Goal: Information Seeking & Learning: Learn about a topic

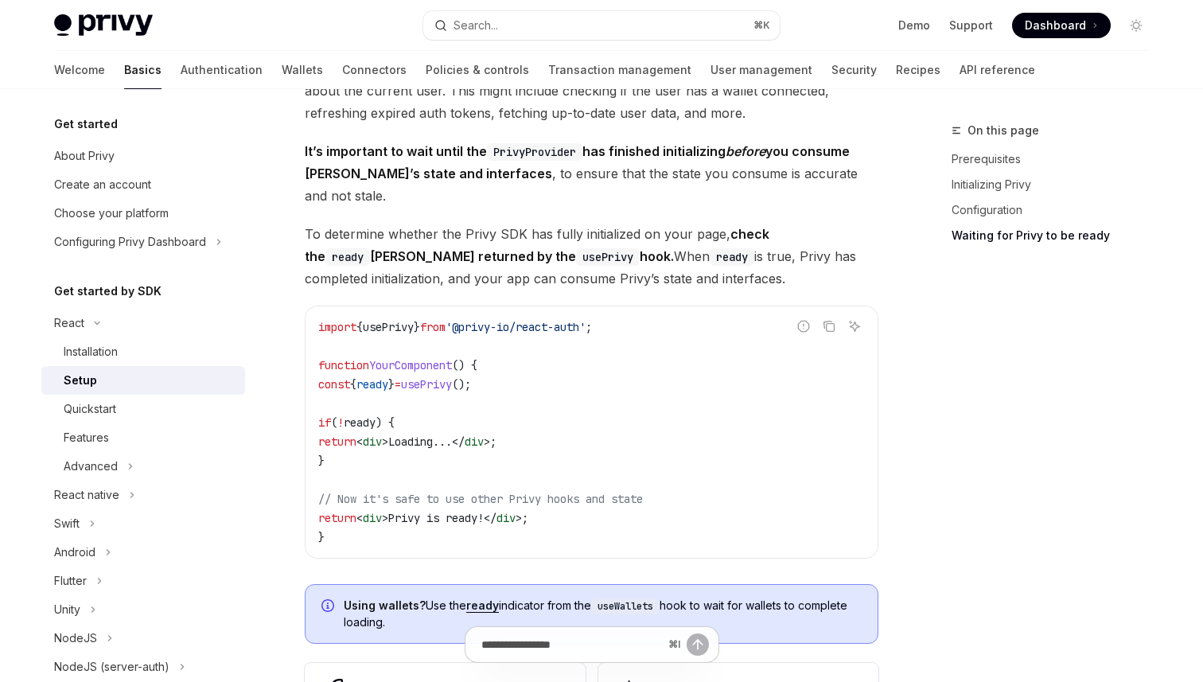
drag, startPoint x: 352, startPoint y: 477, endPoint x: 855, endPoint y: 478, distance: 503.4
click at [855, 478] on code "import { usePrivy } from '@privy-io/react-auth' ; function YourComponent () { c…" at bounding box center [591, 431] width 546 height 229
copy span "Now it's safe to use other Privy hooks and state"
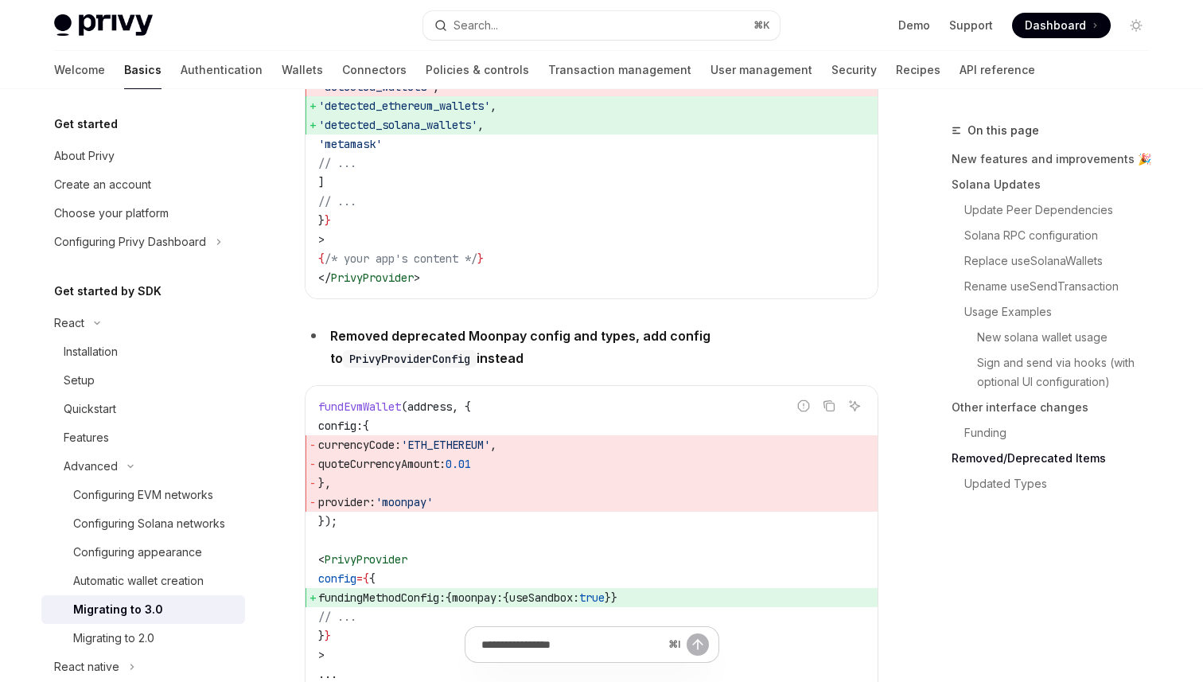
scroll to position [5377, 0]
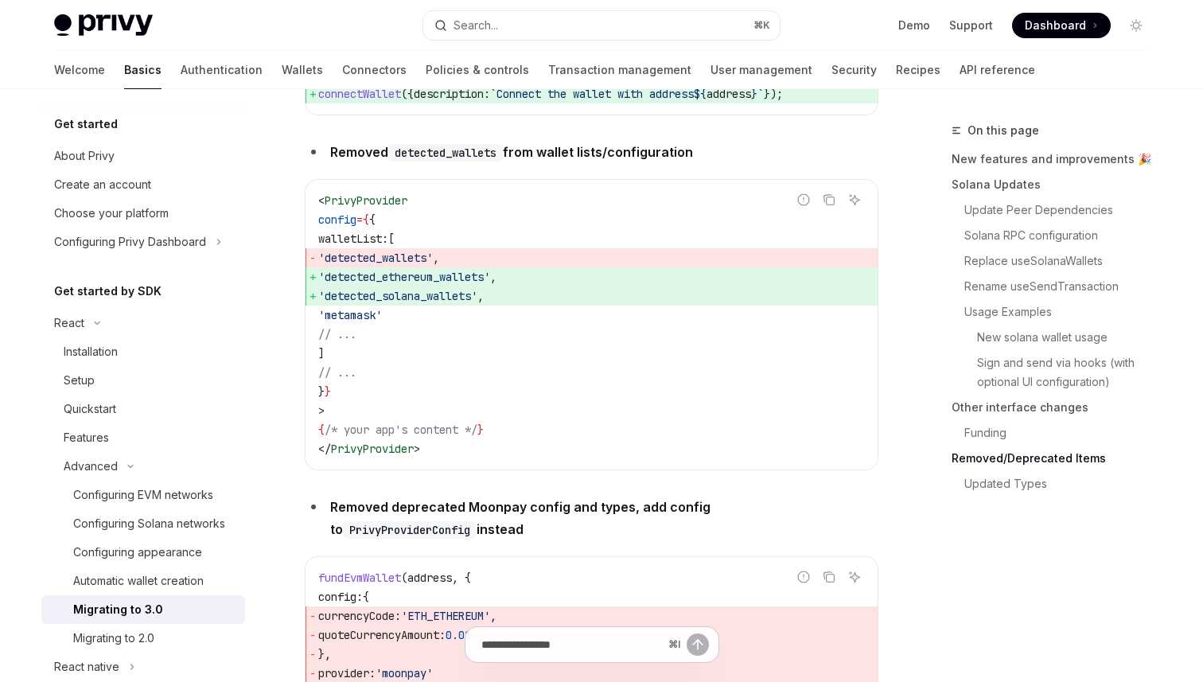
click at [478, 161] on code "detected_wallets" at bounding box center [445, 152] width 115 height 17
copy code "detected_wallets"
click at [539, 25] on button "Search... ⌘ K" at bounding box center [601, 25] width 356 height 29
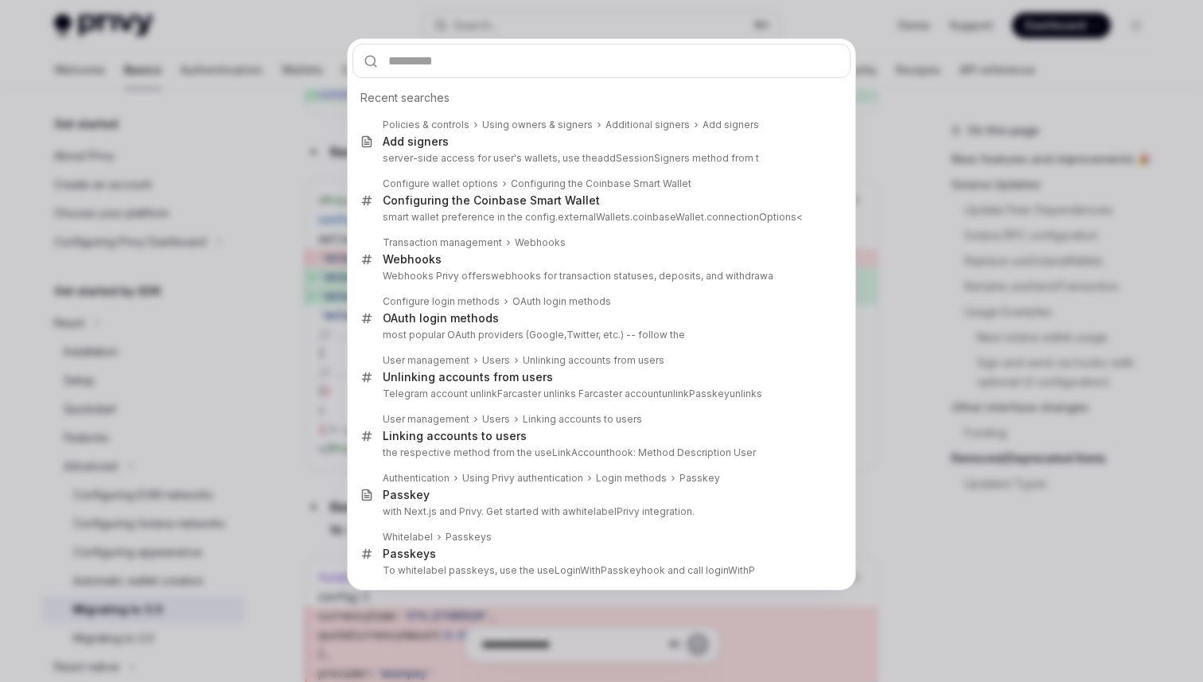
type input "**********"
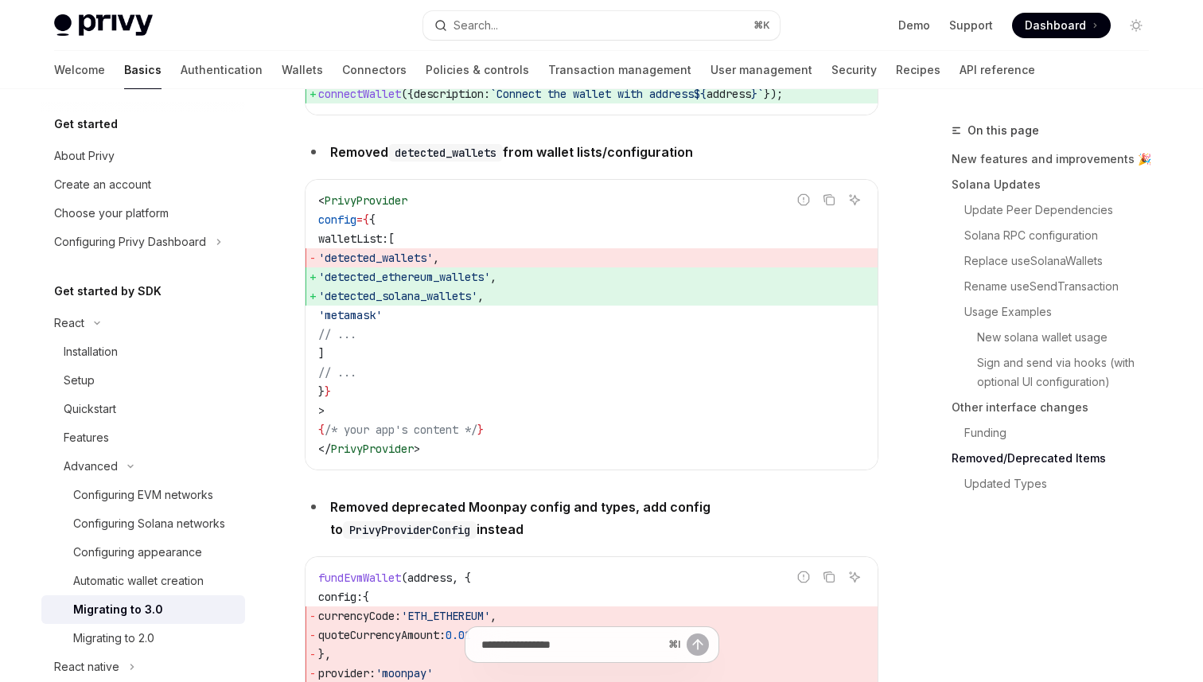
scroll to position [89, 0]
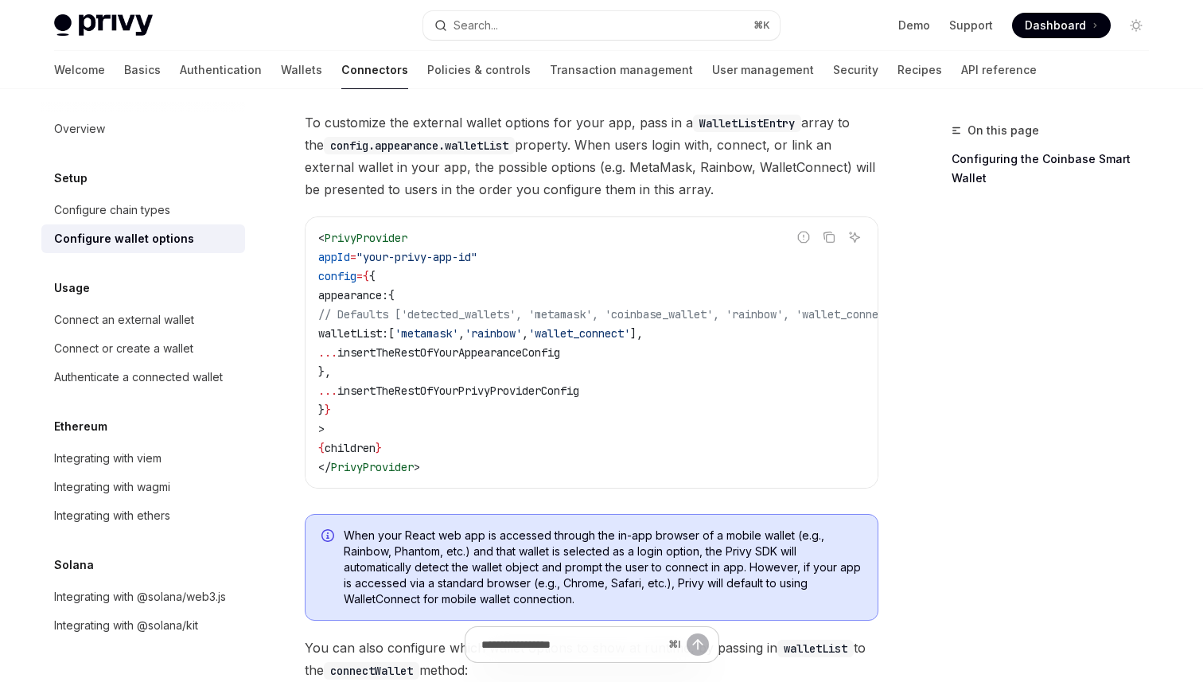
type textarea "*"
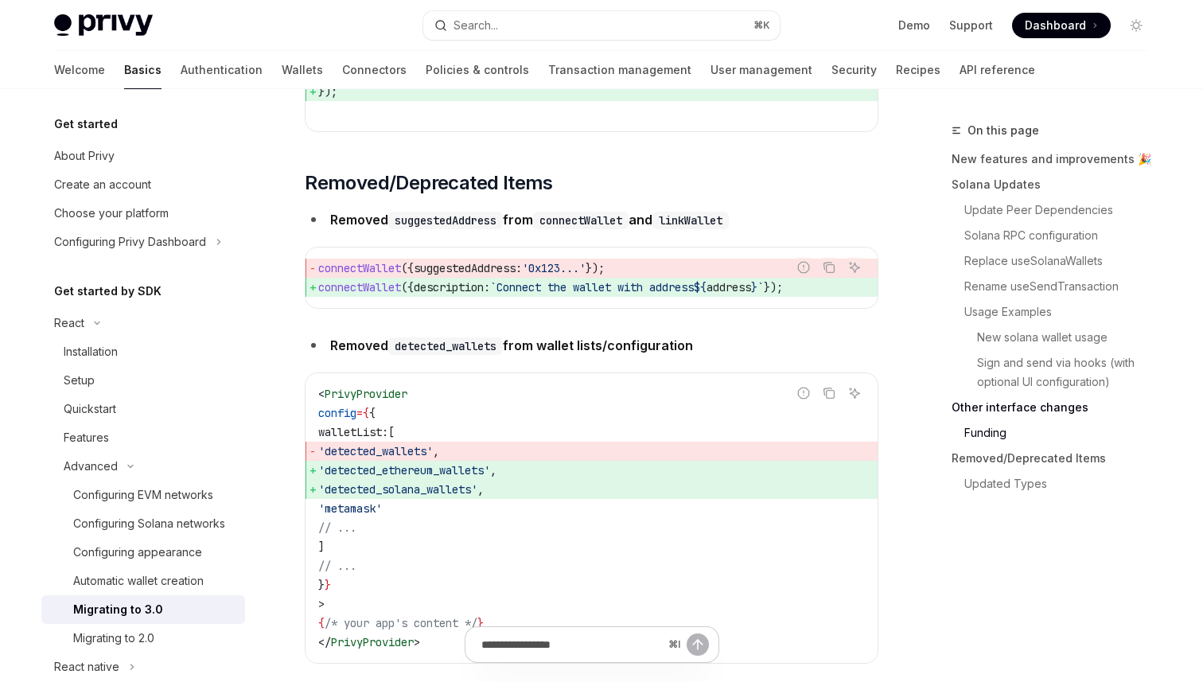
scroll to position [5200, 0]
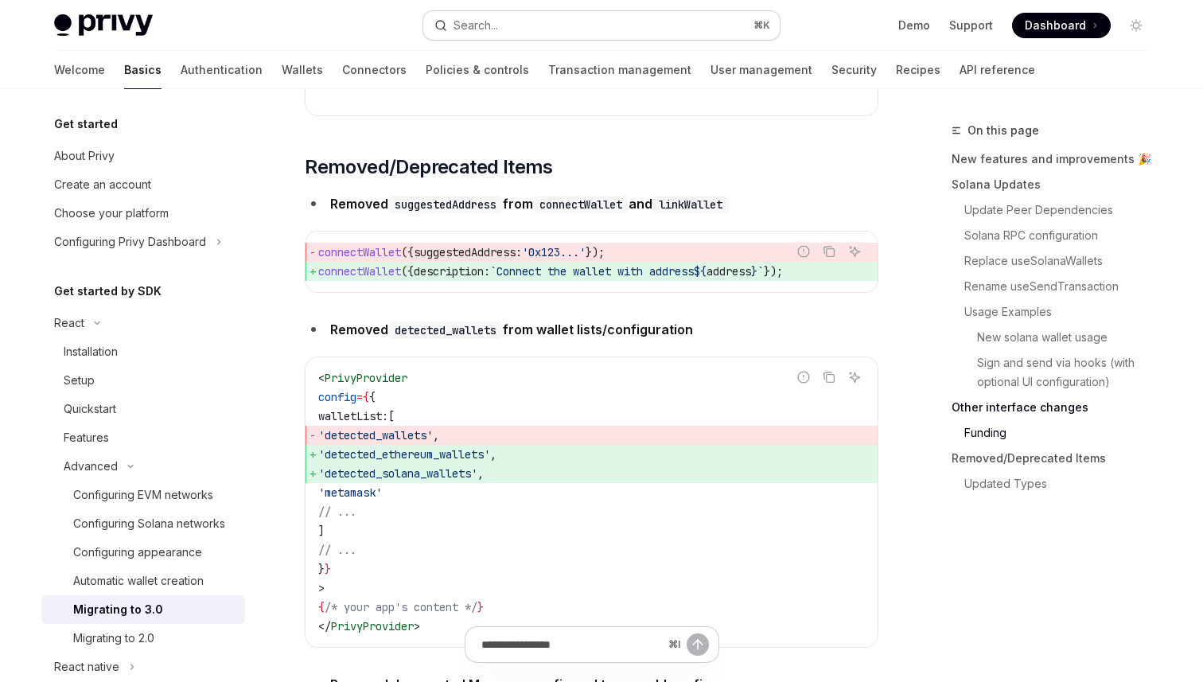
click at [495, 29] on div "Search..." at bounding box center [475, 25] width 45 height 19
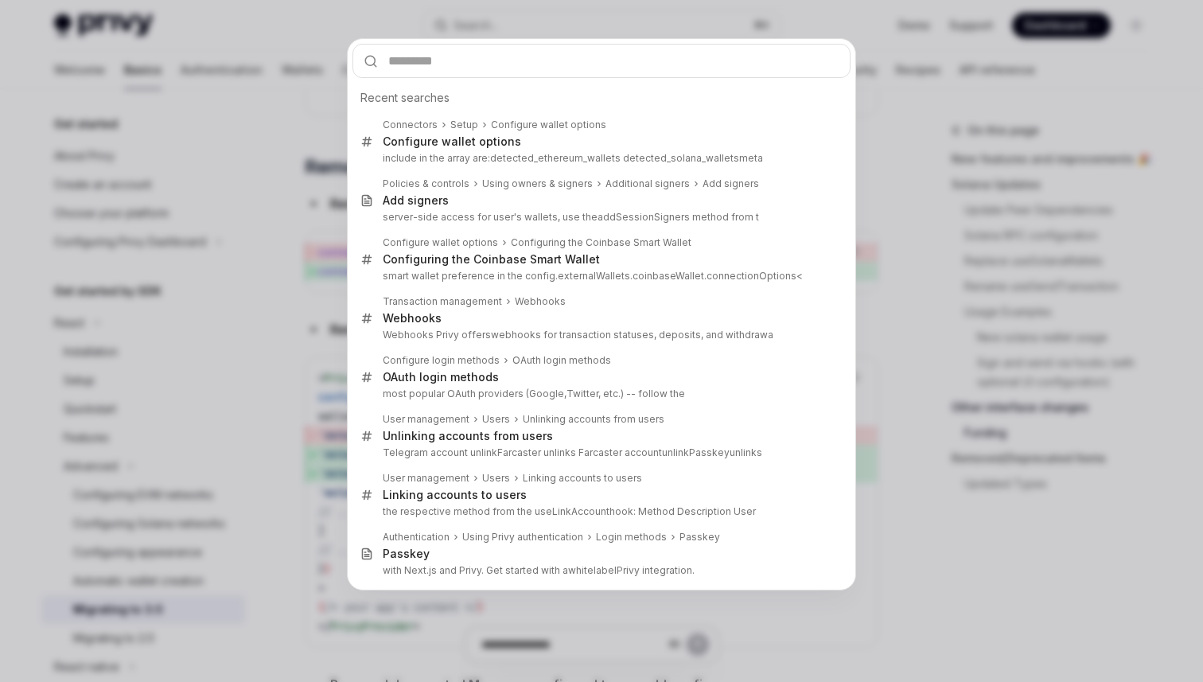
click at [448, 56] on input "text" at bounding box center [601, 61] width 498 height 34
type input "**********"
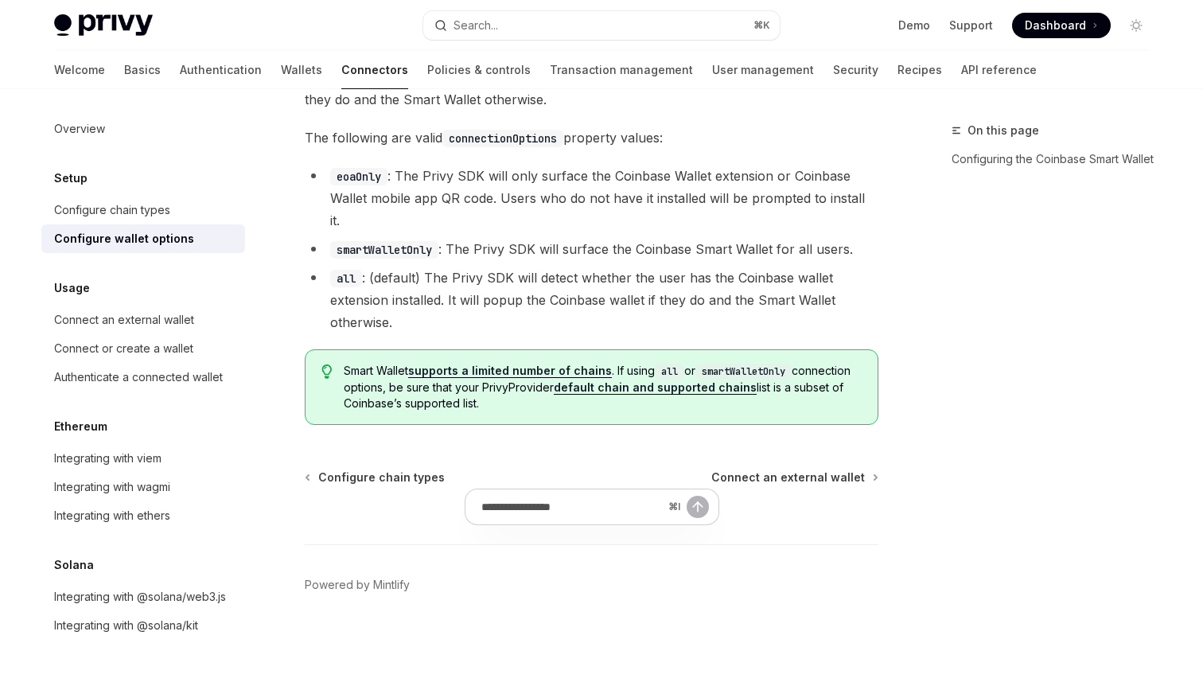
scroll to position [89, 0]
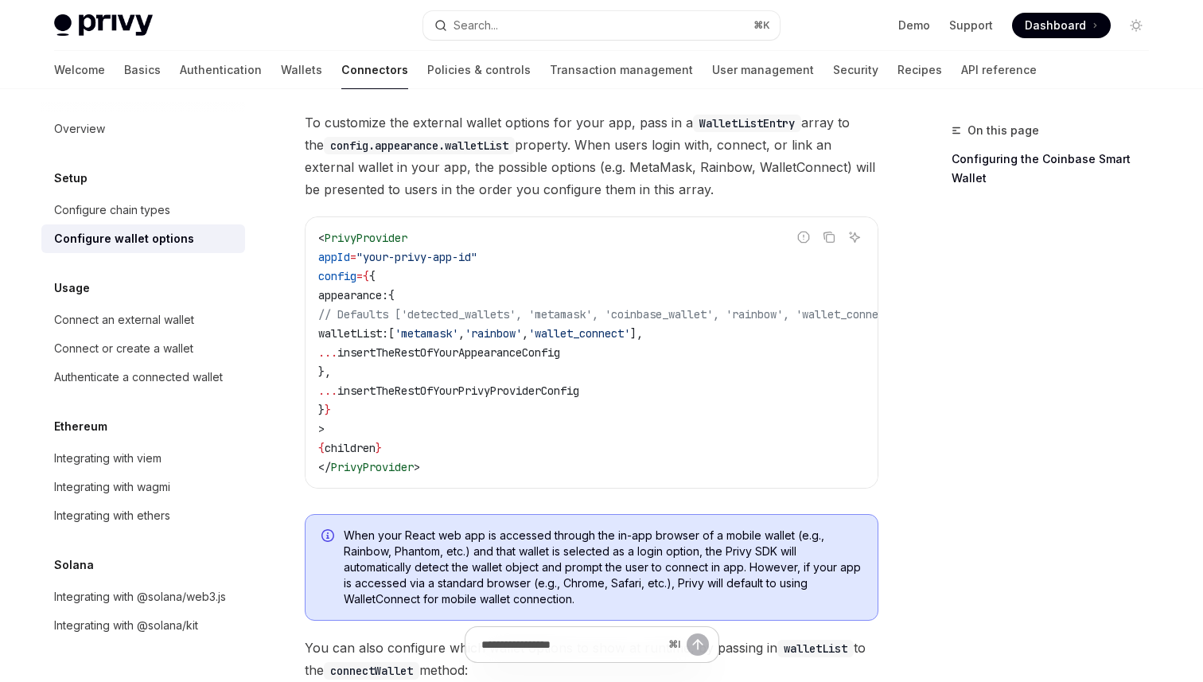
drag, startPoint x: 340, startPoint y: 296, endPoint x: 450, endPoint y: 296, distance: 110.5
click at [450, 296] on code "< PrivyProvider appId = "your-privy-app-id" config = { { appearance: { // Defau…" at bounding box center [630, 352] width 624 height 248
copy span "appearance: {"
type textarea "*"
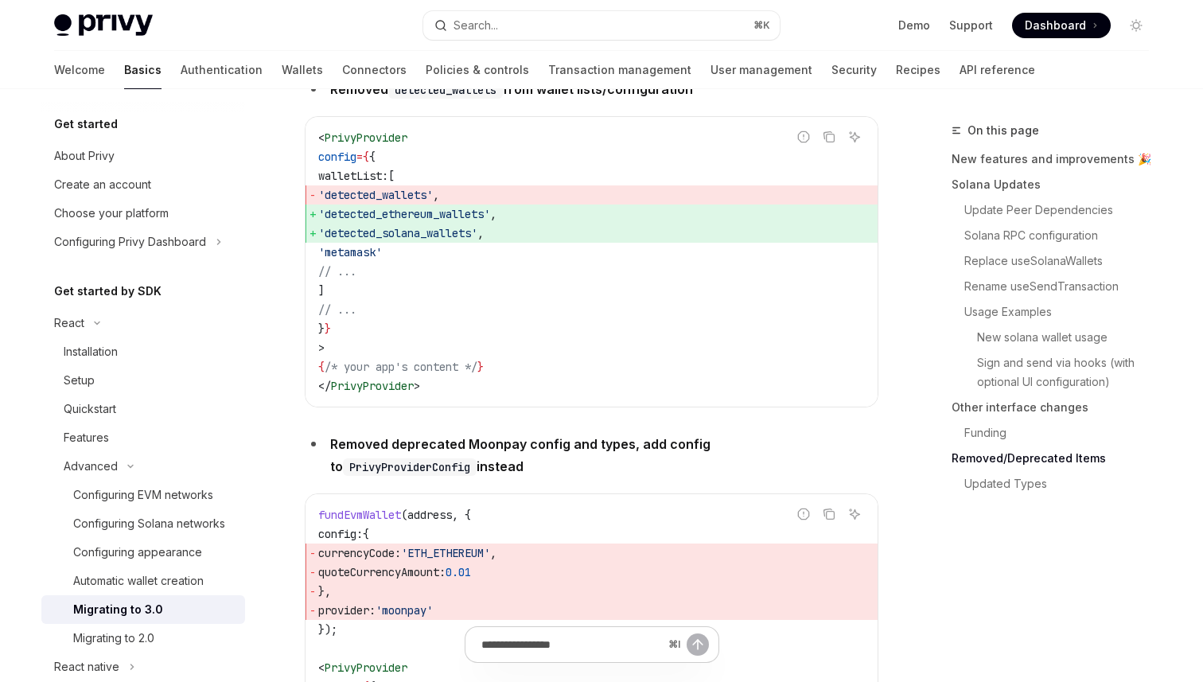
scroll to position [5409, 0]
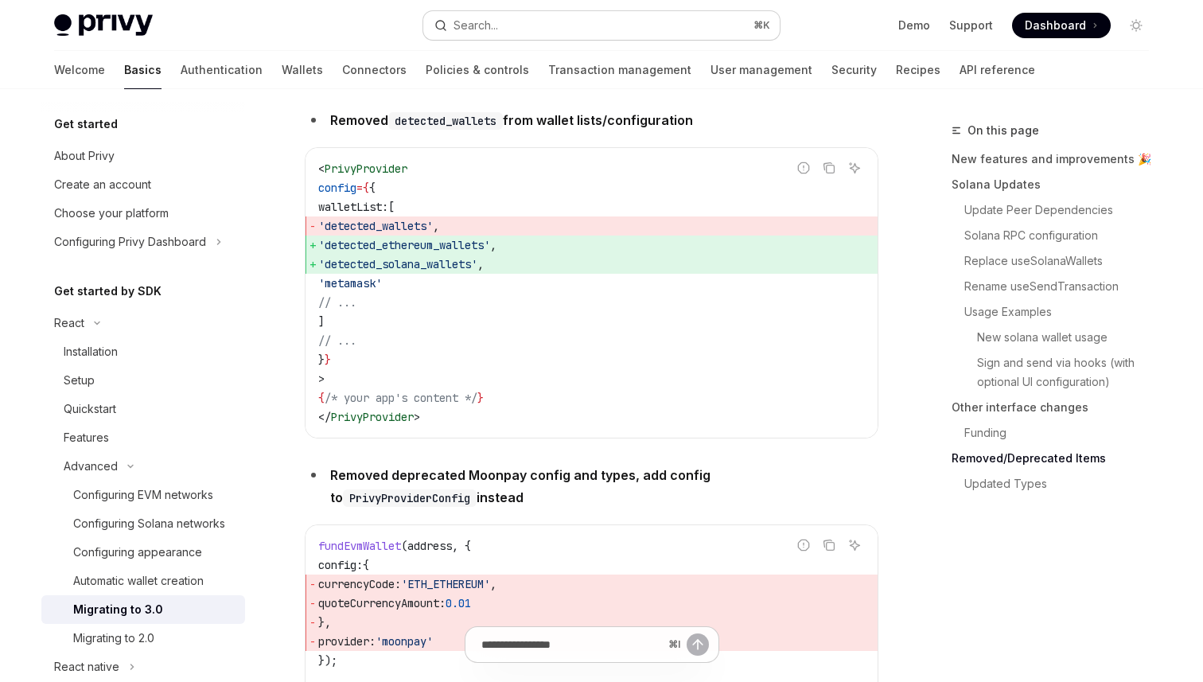
click at [587, 27] on button "Search... ⌘ K" at bounding box center [601, 25] width 356 height 29
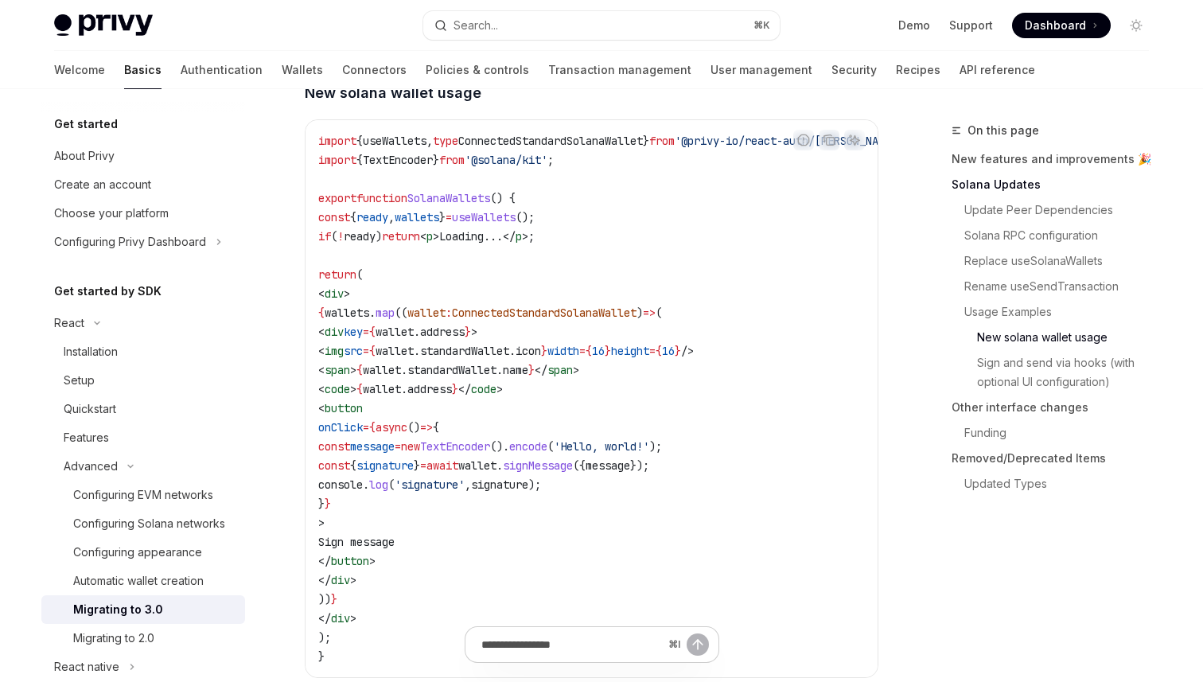
scroll to position [2805, 0]
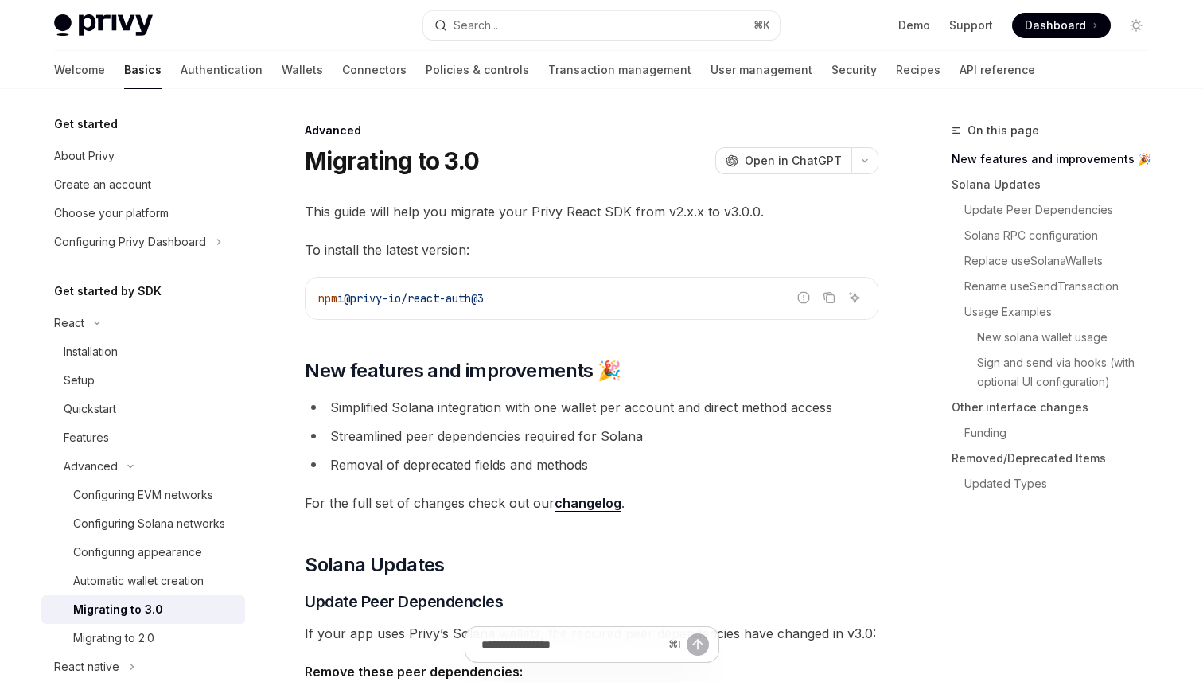
click at [136, 612] on div "Migrating to 3.0" at bounding box center [118, 609] width 90 height 19
type textarea "*"
click at [520, 42] on div "Privy Docs home page Search... ⌘ K Demo Support Dashboard Dashboard Search..." at bounding box center [601, 25] width 1094 height 51
click at [554, 19] on button "Search... ⌘ K" at bounding box center [601, 25] width 356 height 29
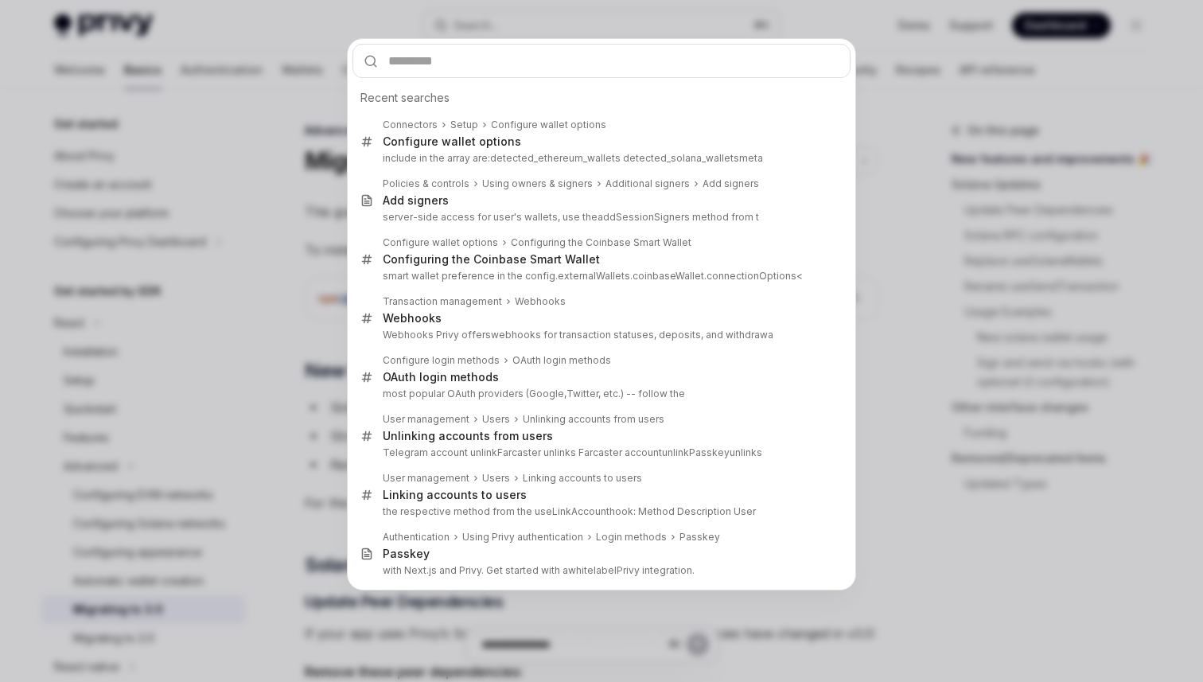
type input "****"
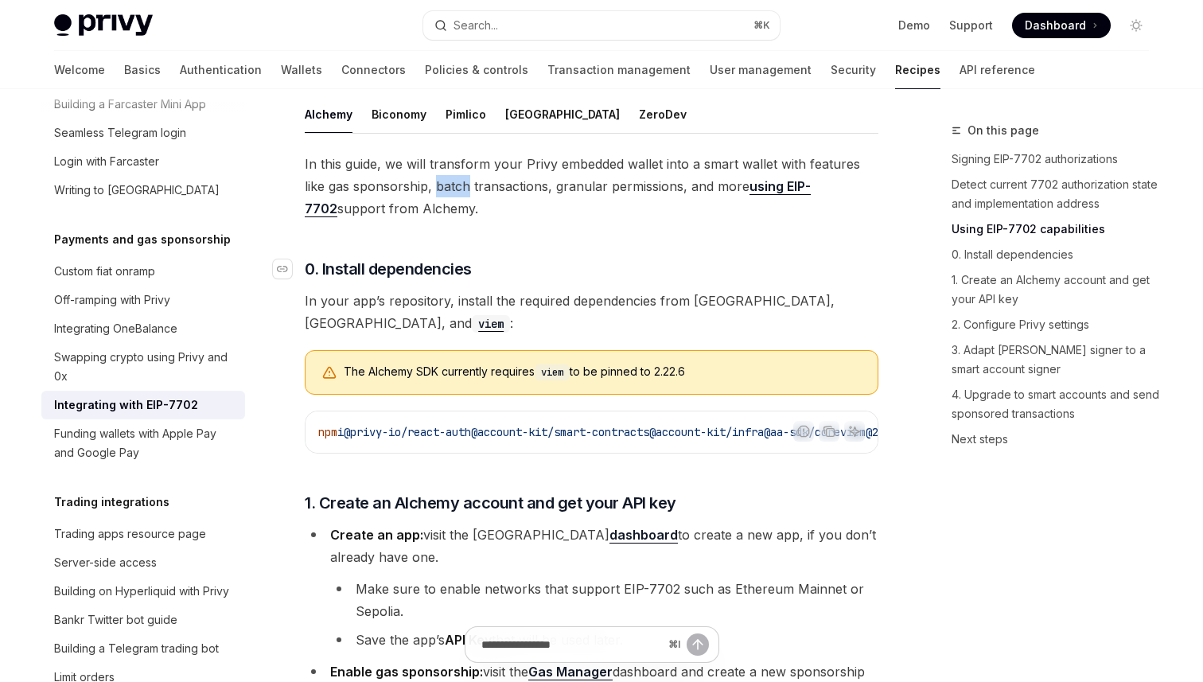
scroll to position [1121, 0]
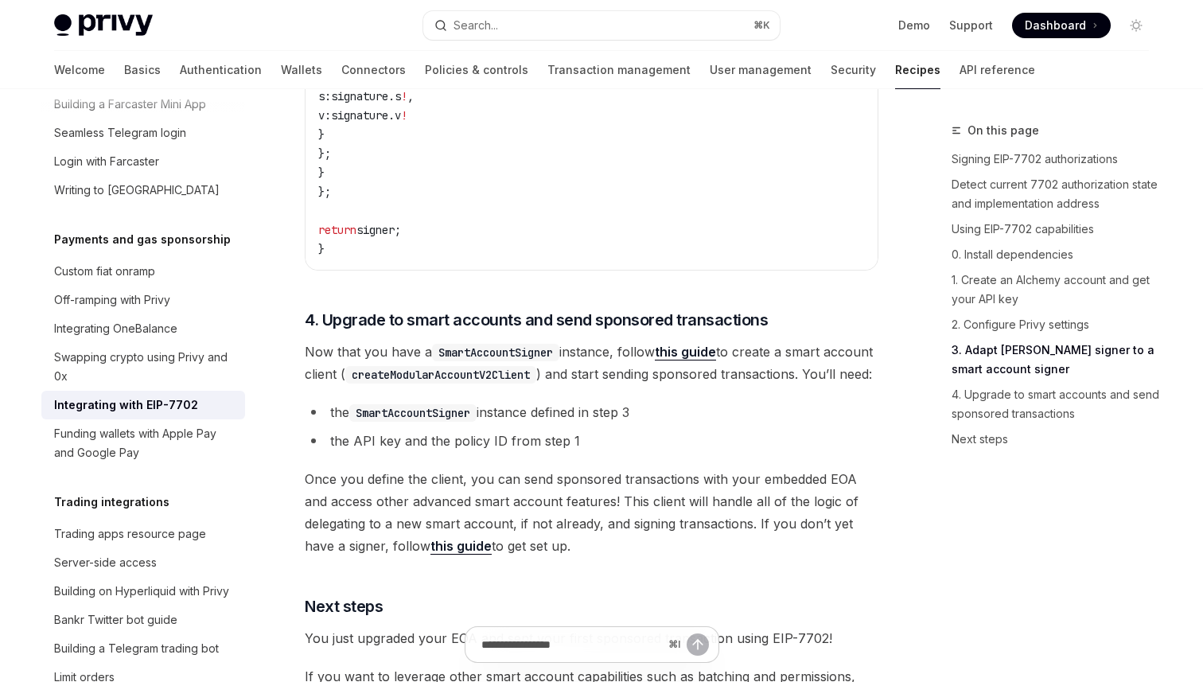
scroll to position [3375, 0]
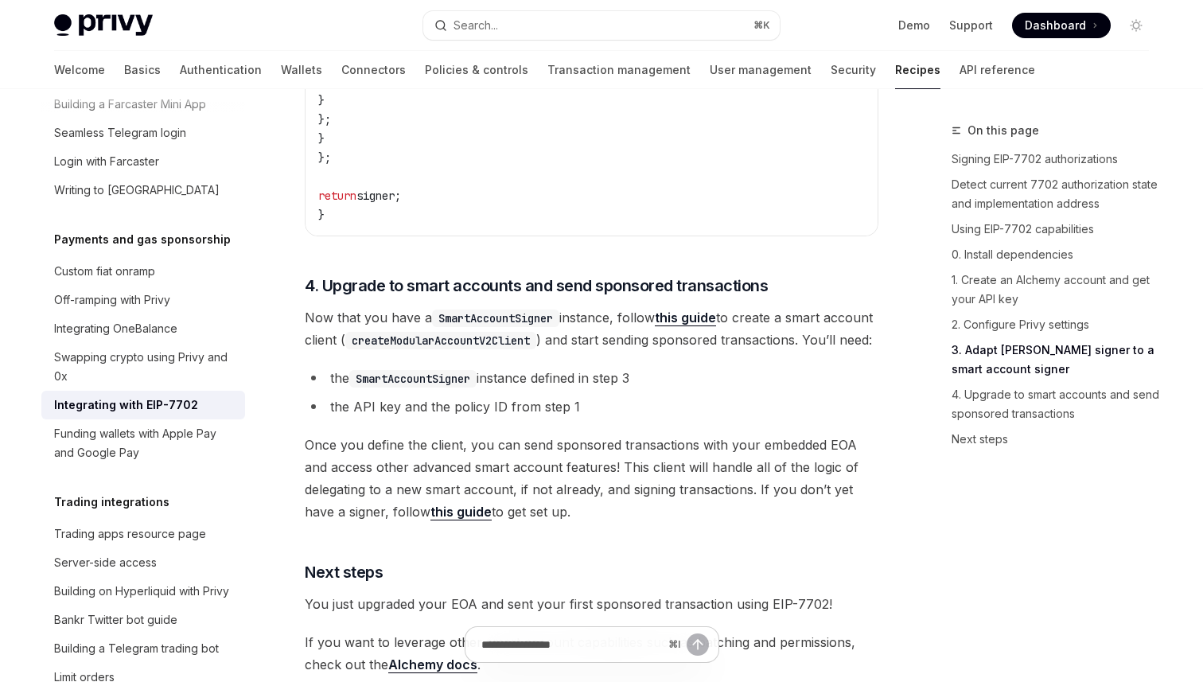
click at [708, 326] on link "this guide" at bounding box center [685, 317] width 61 height 17
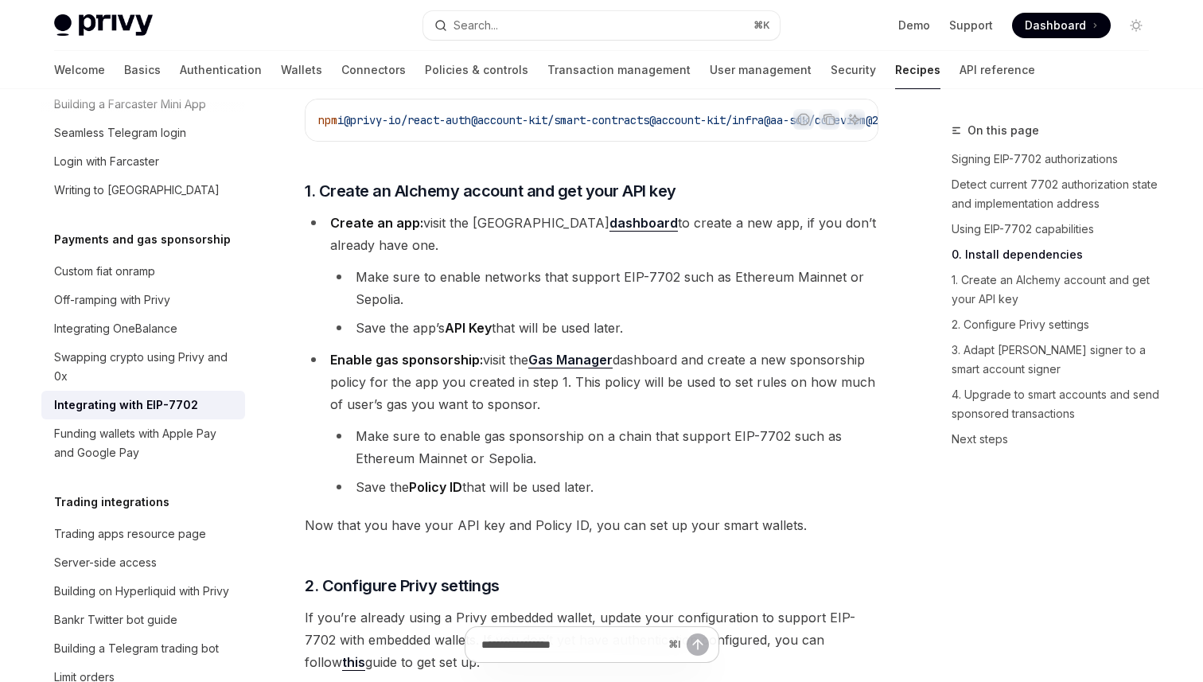
scroll to position [1472, 0]
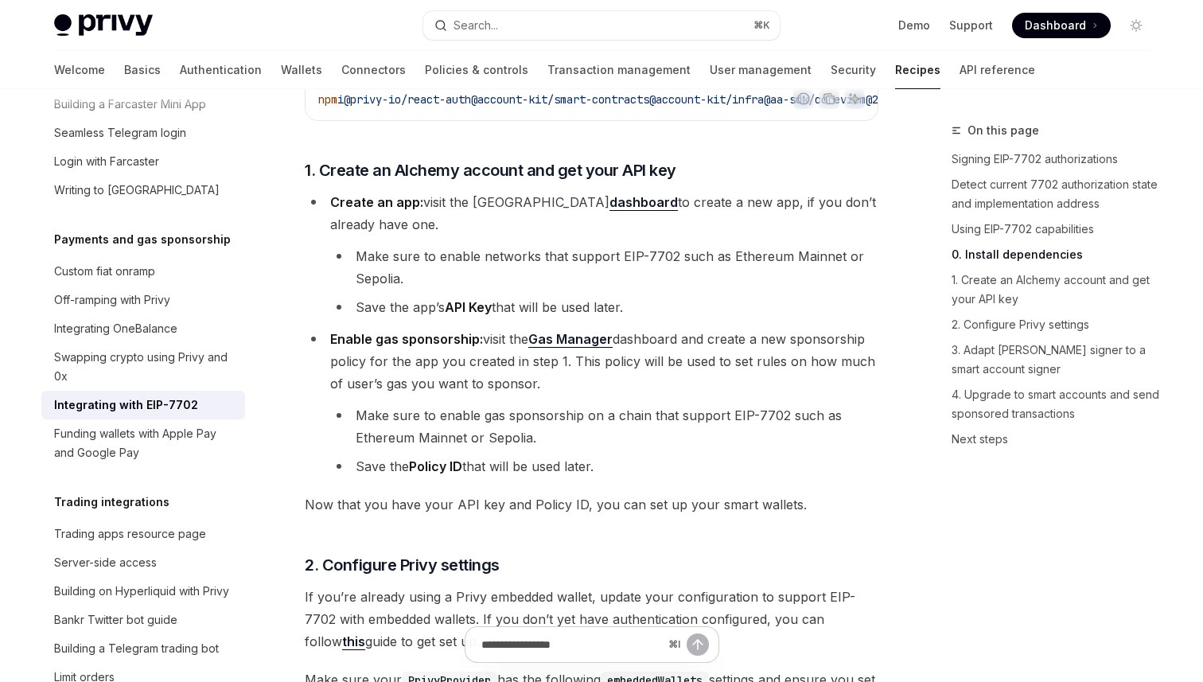
click at [562, 348] on link "Gas Manager" at bounding box center [570, 339] width 84 height 17
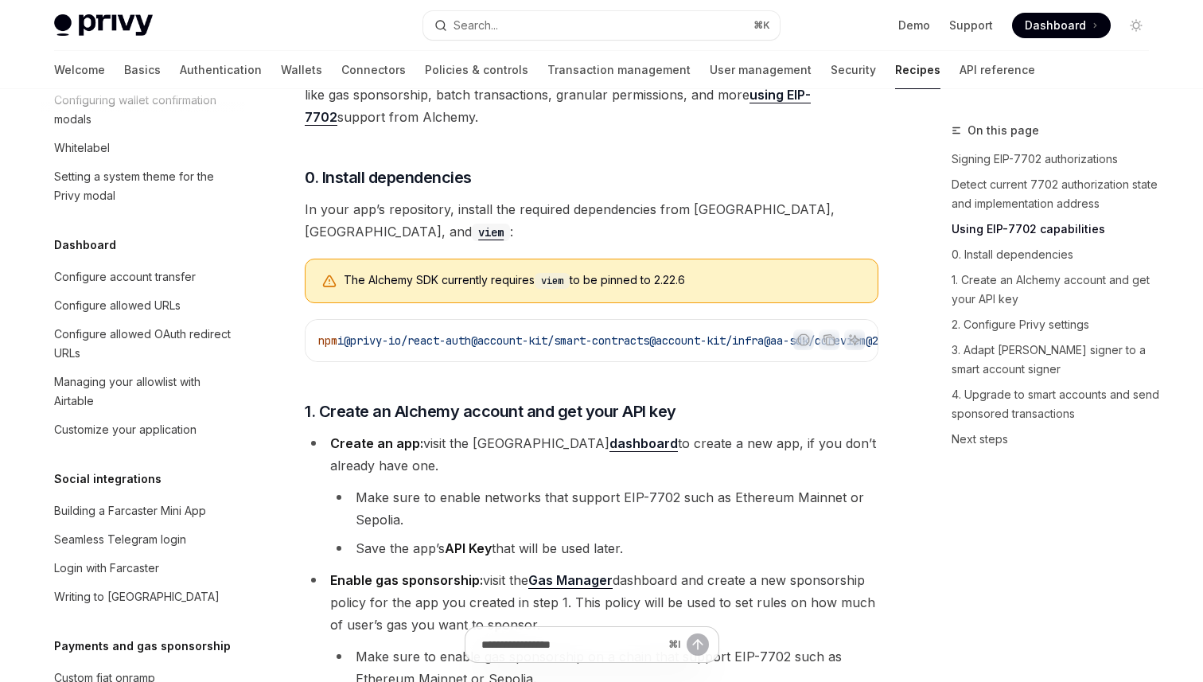
scroll to position [672, 0]
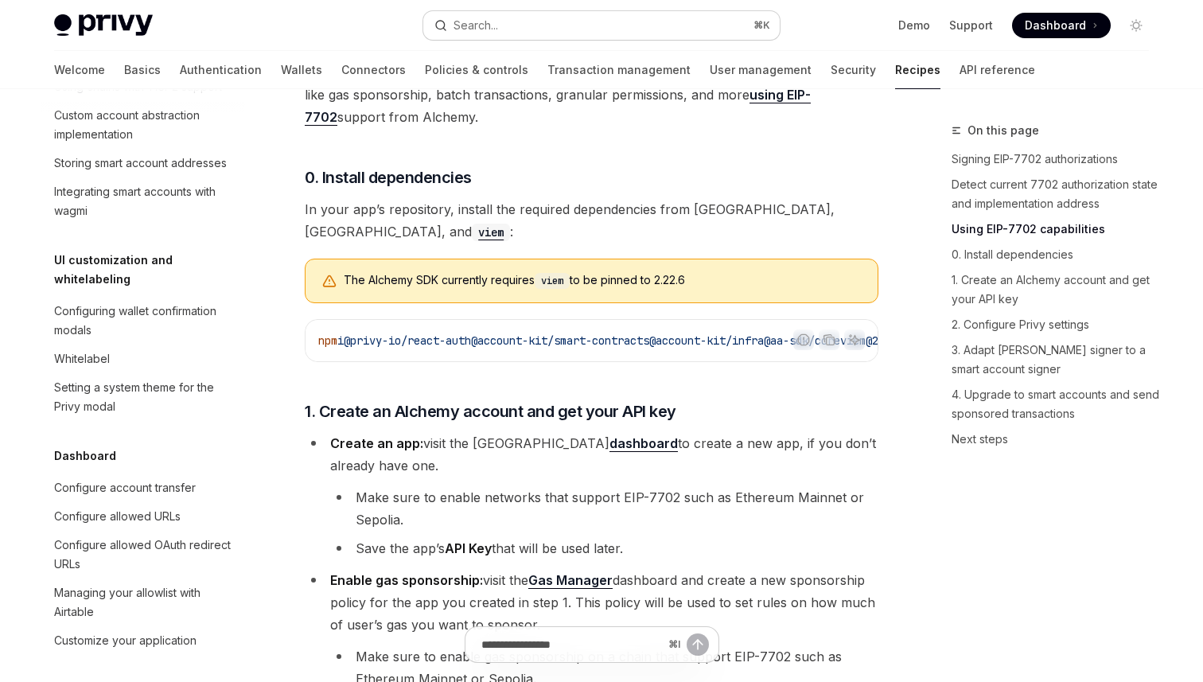
click at [501, 34] on button "Search... ⌘ K" at bounding box center [601, 25] width 356 height 29
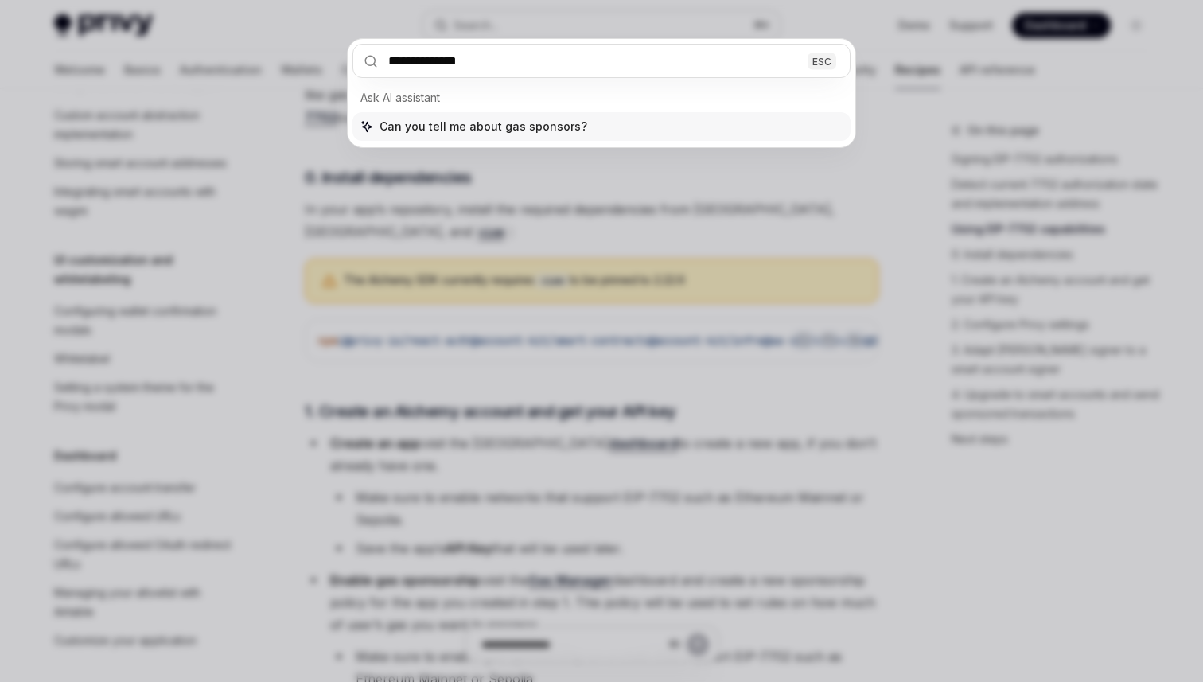
type input "**********"
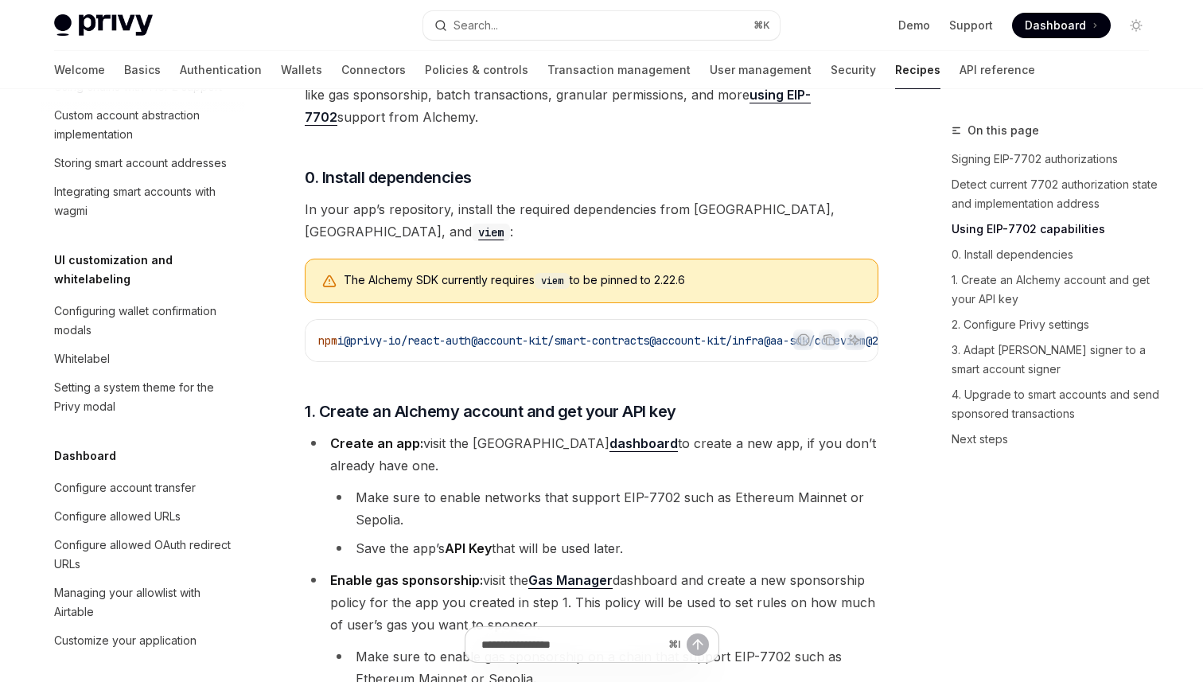
type textarea "*"
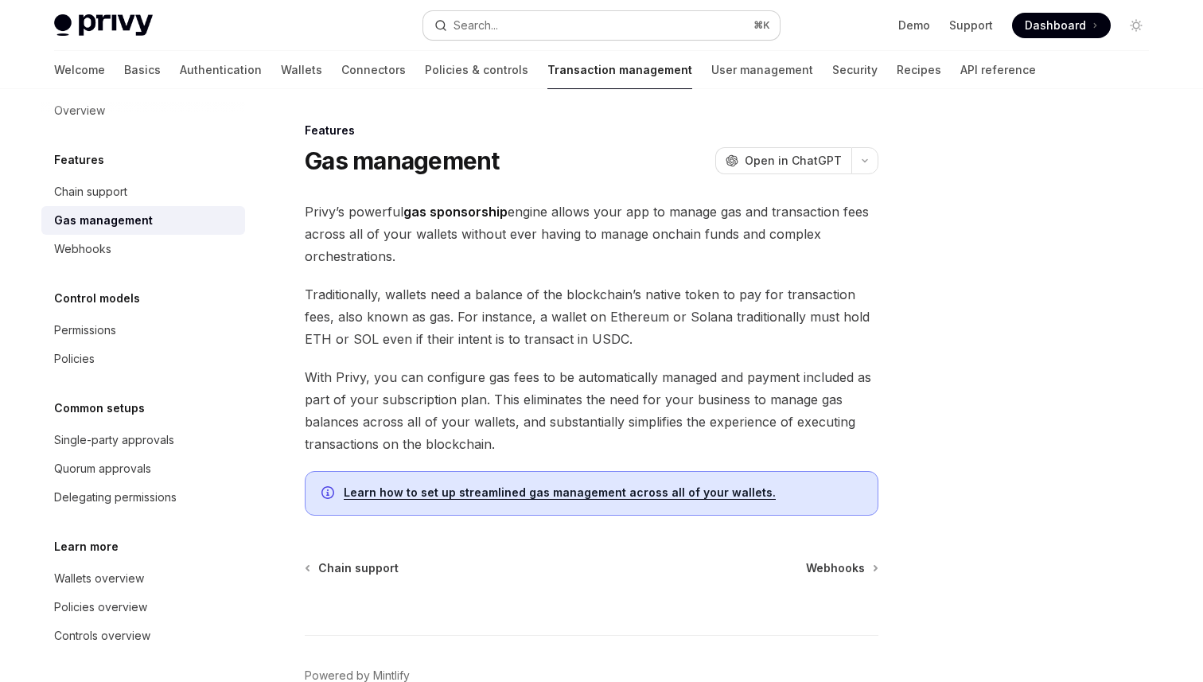
click at [511, 29] on button "Search... ⌘ K" at bounding box center [601, 25] width 356 height 29
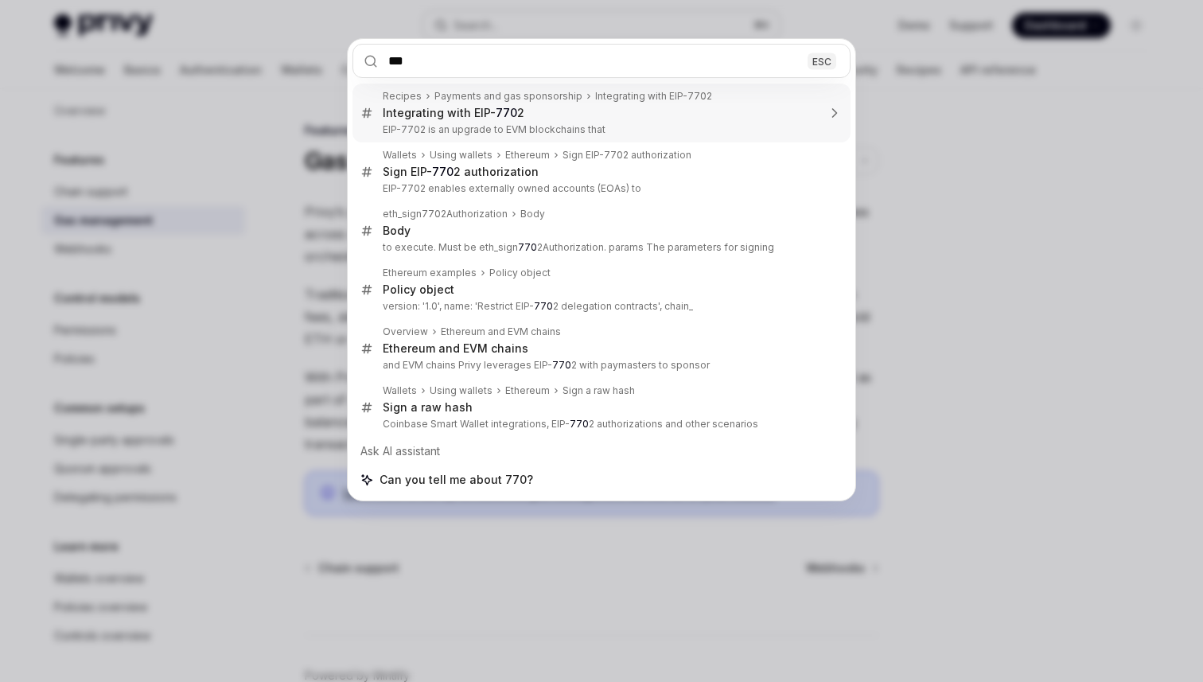
type input "****"
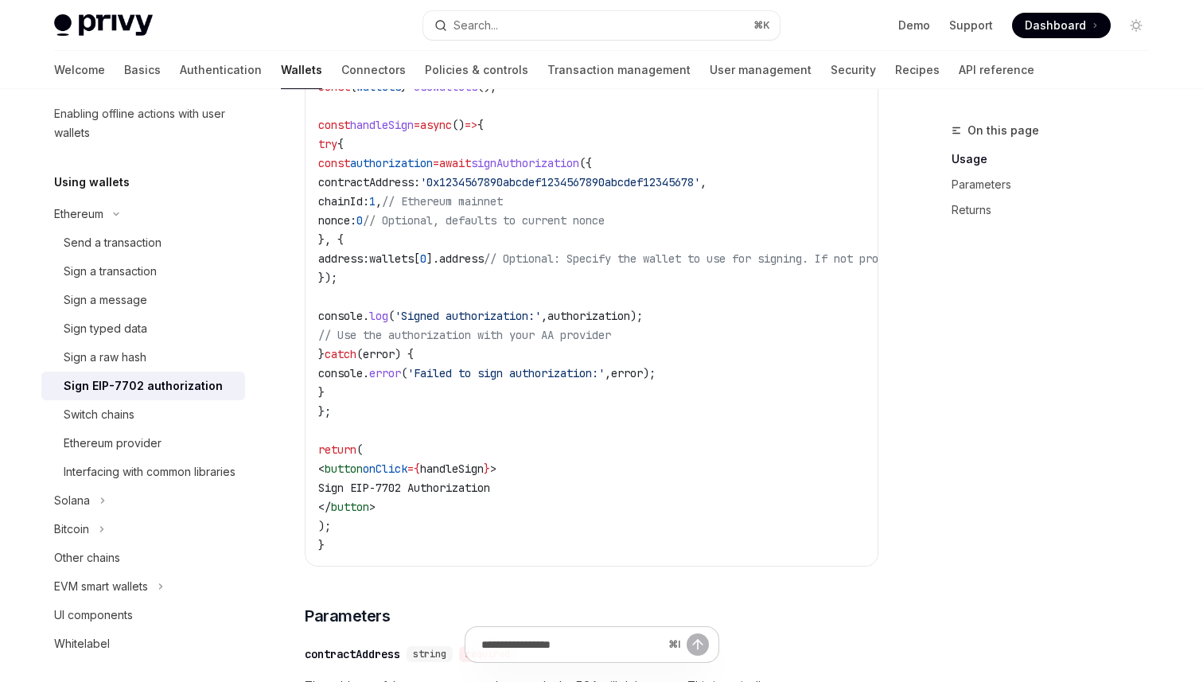
type textarea "*"
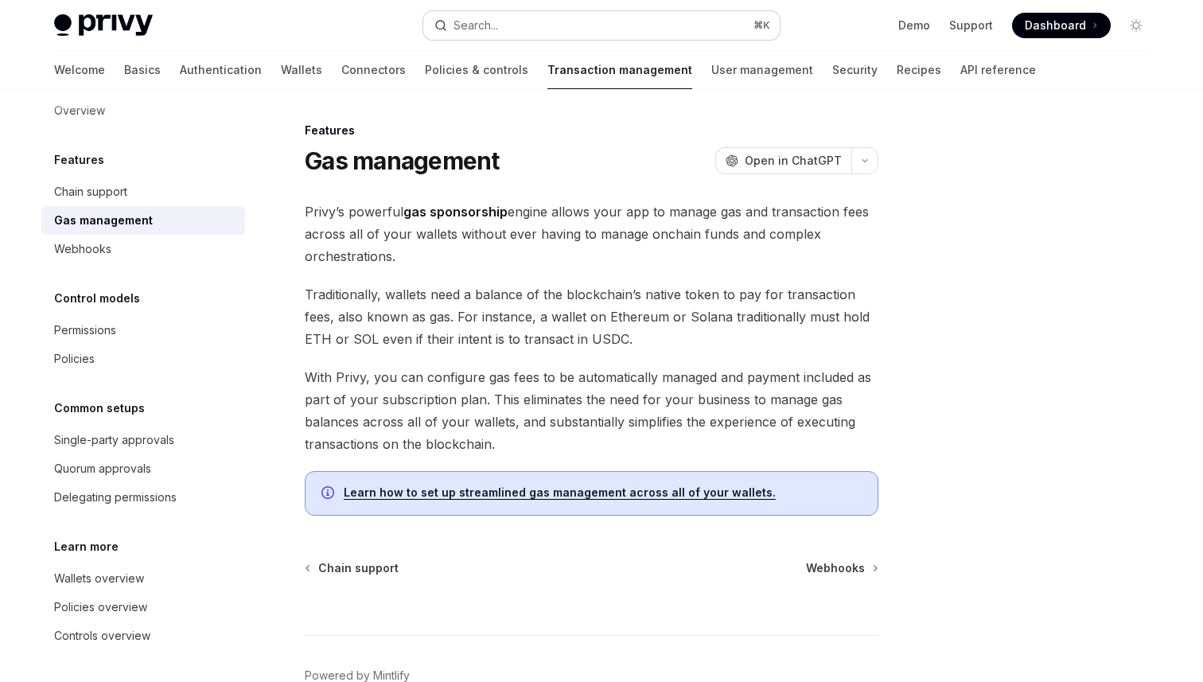
click at [530, 33] on button "Search... ⌘ K" at bounding box center [601, 25] width 356 height 29
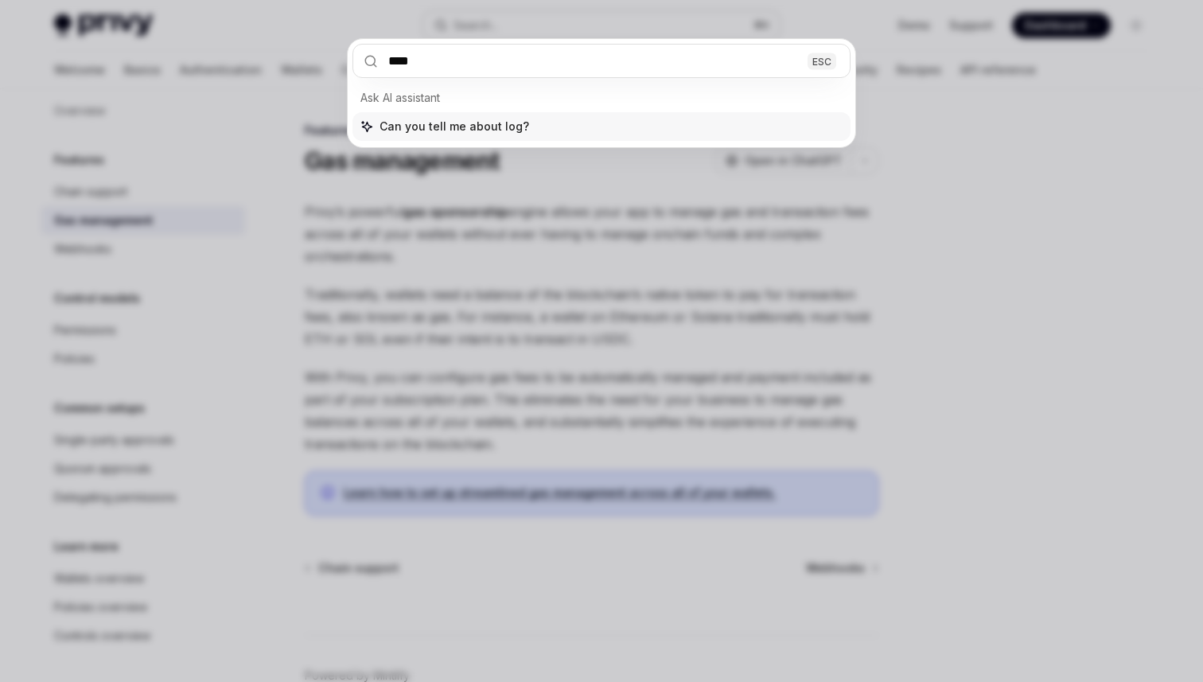
type input "*****"
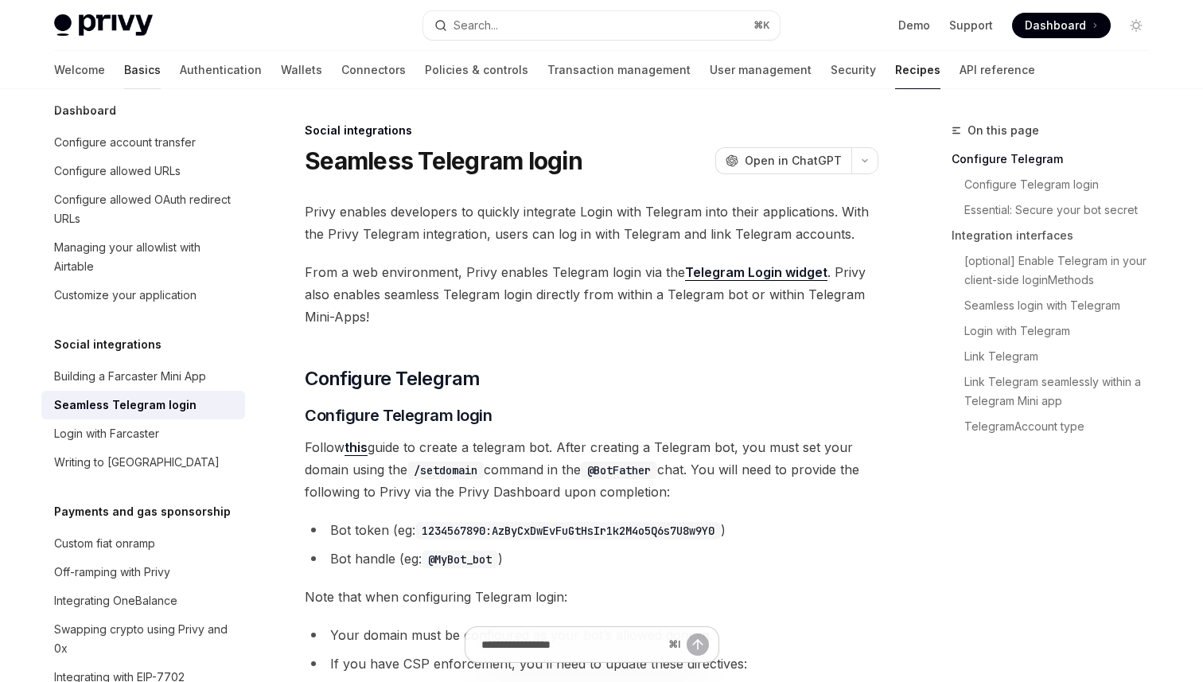
click at [124, 71] on link "Basics" at bounding box center [142, 70] width 37 height 38
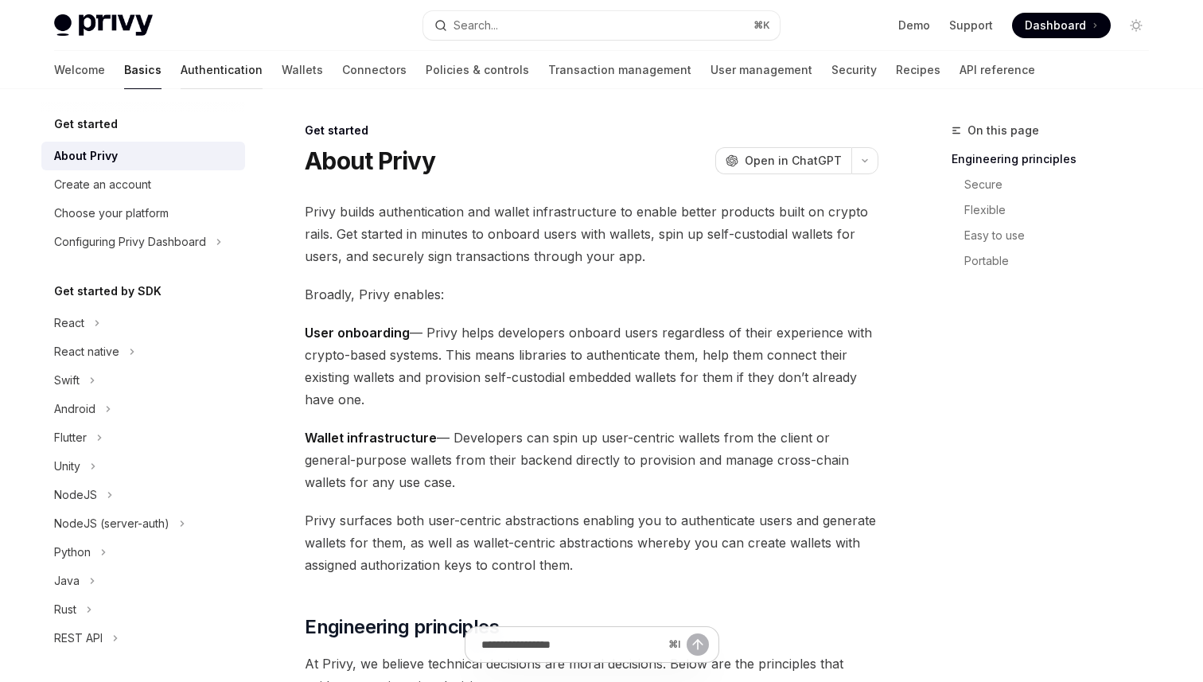
click at [181, 72] on link "Authentication" at bounding box center [222, 70] width 82 height 38
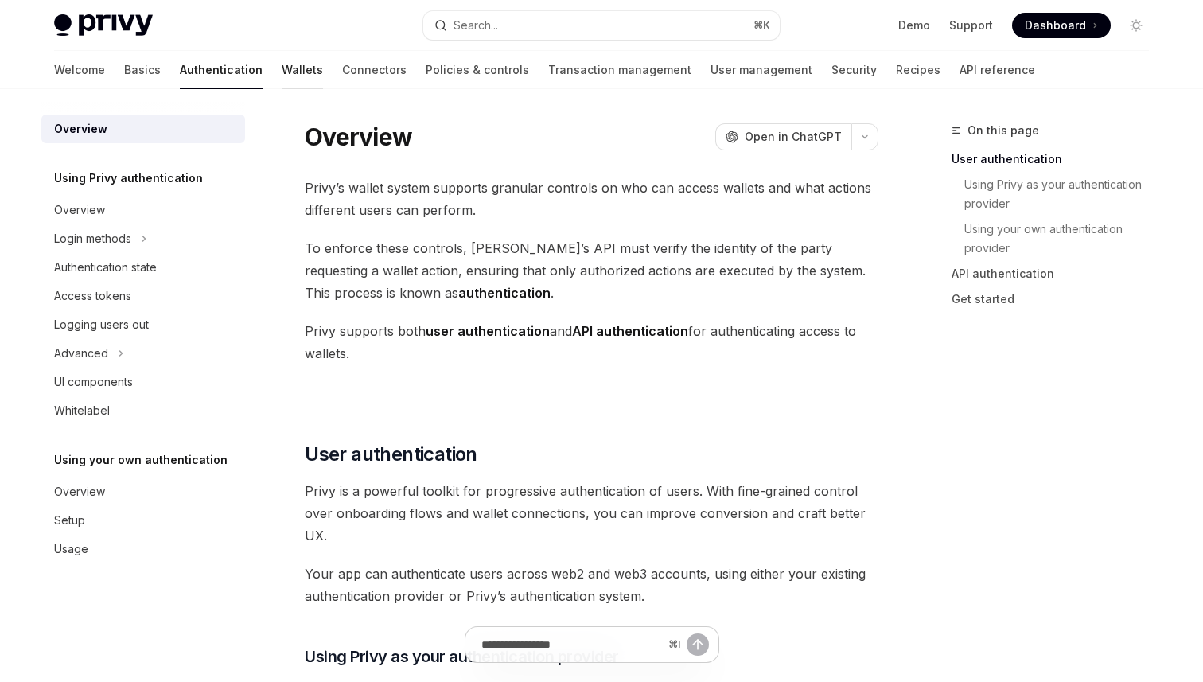
click at [282, 72] on link "Wallets" at bounding box center [302, 70] width 41 height 38
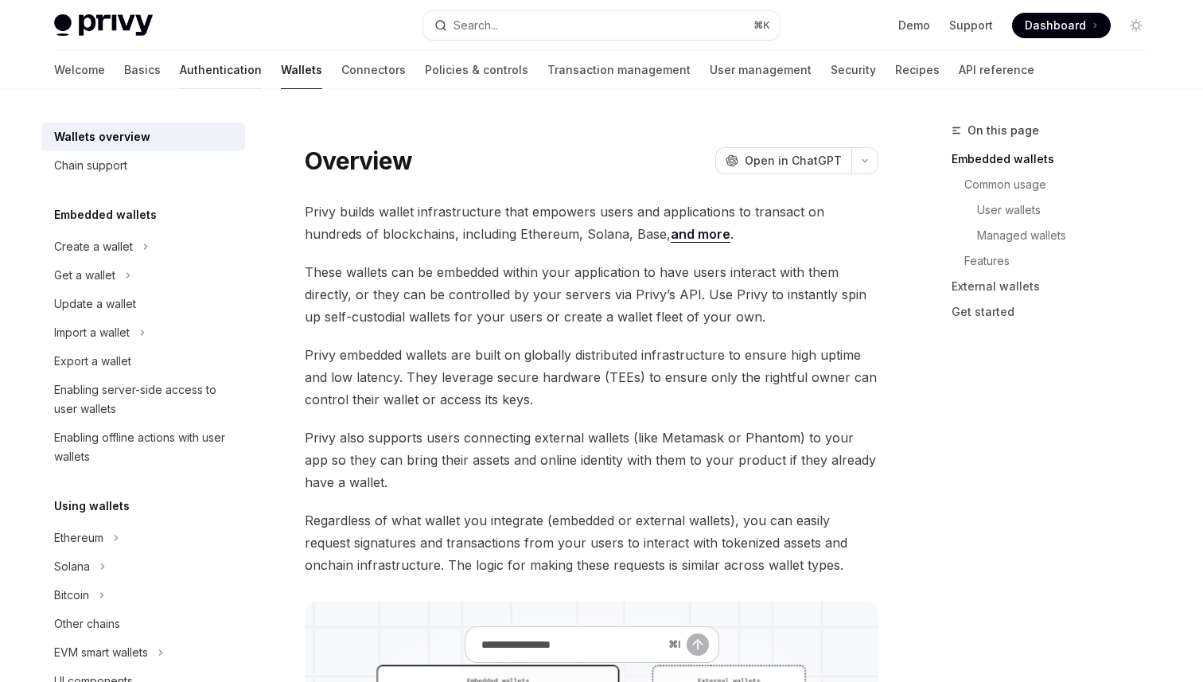
click at [180, 72] on link "Authentication" at bounding box center [221, 70] width 82 height 38
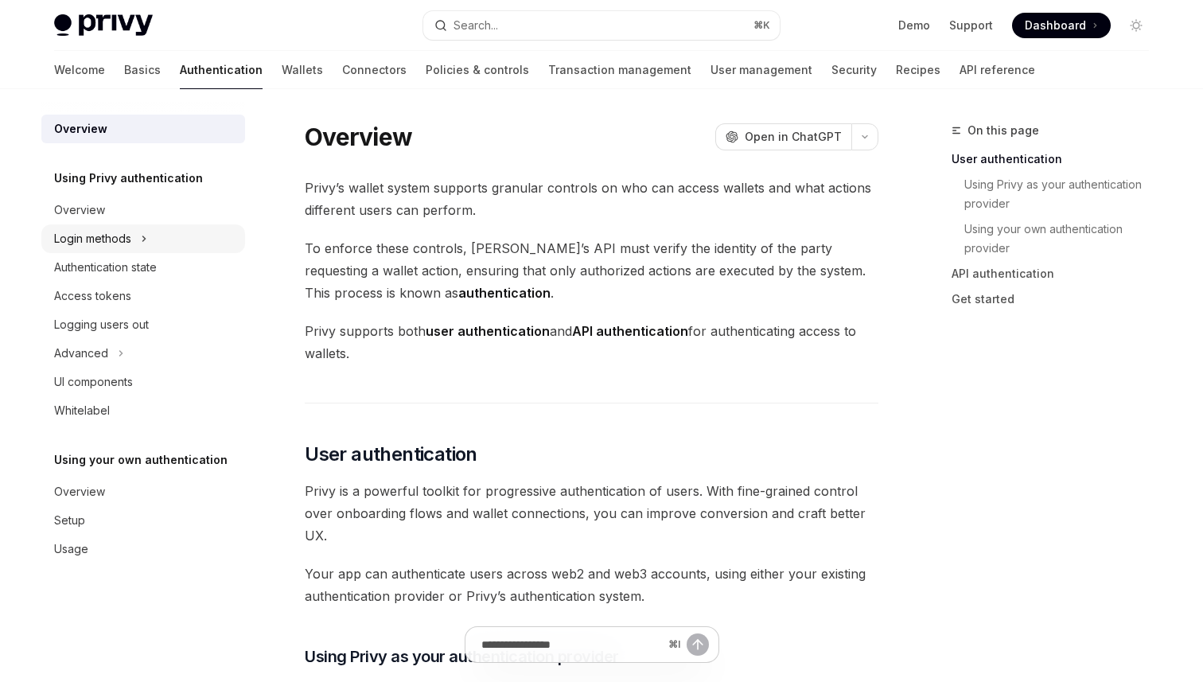
click at [83, 247] on div "Login methods" at bounding box center [92, 238] width 77 height 19
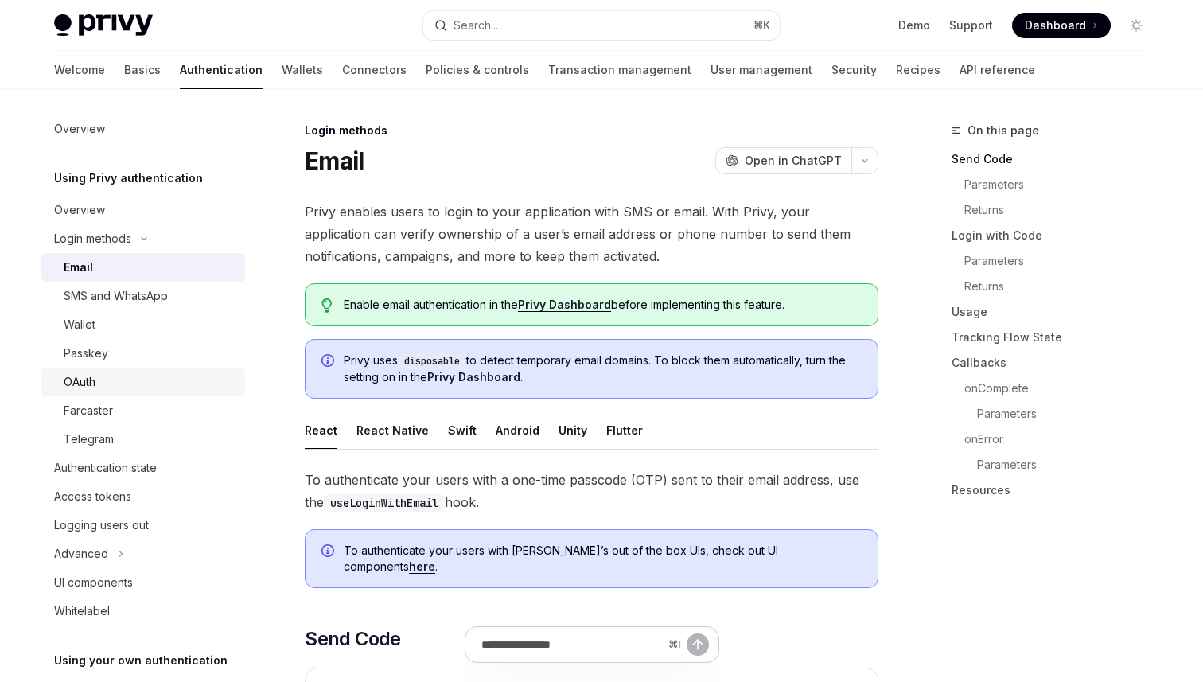
click at [128, 381] on div "OAuth" at bounding box center [150, 381] width 172 height 19
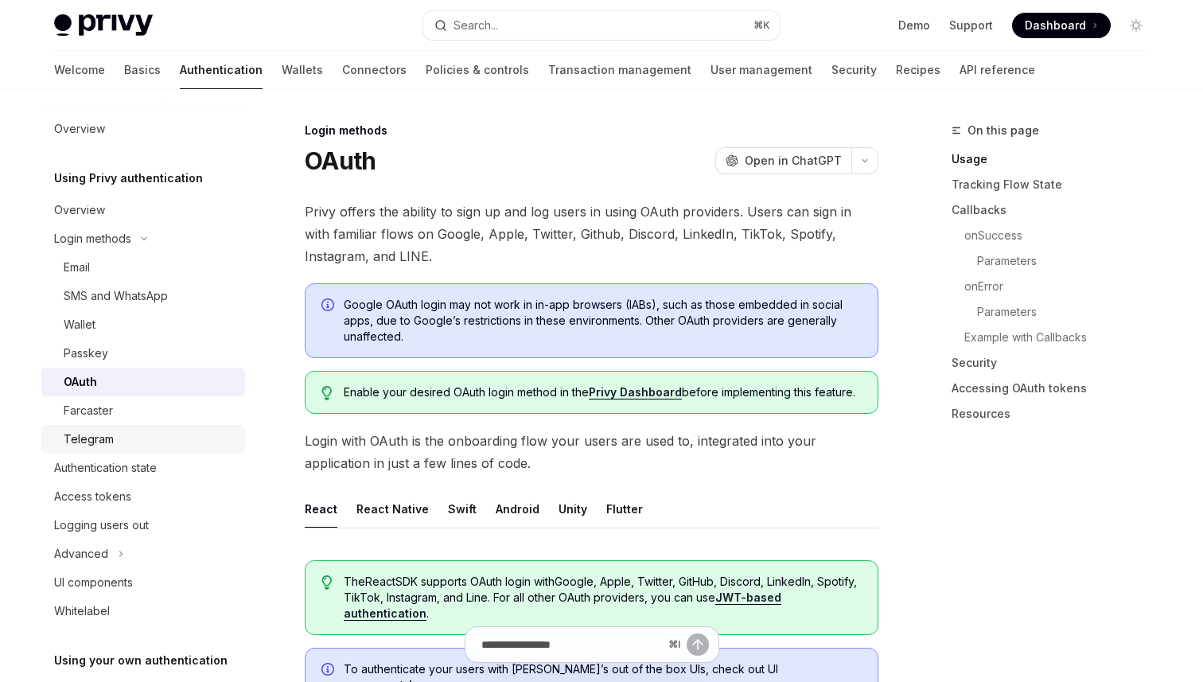
click at [84, 445] on div "Telegram" at bounding box center [89, 438] width 50 height 19
type textarea "*"
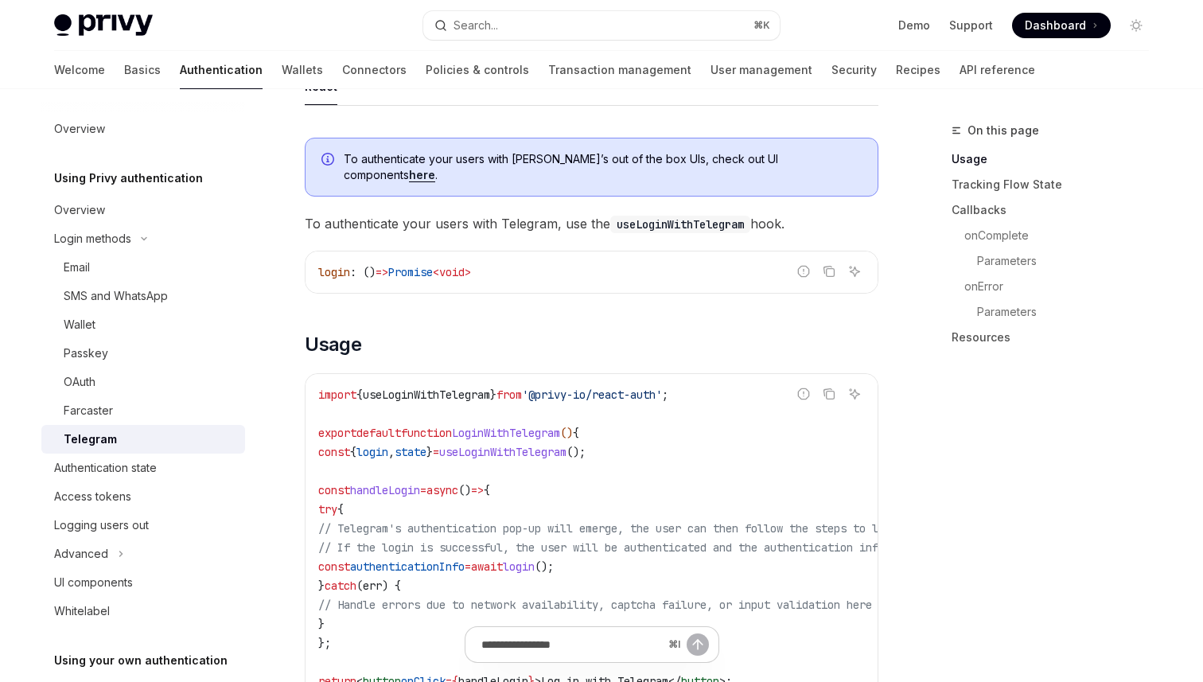
scroll to position [430, 0]
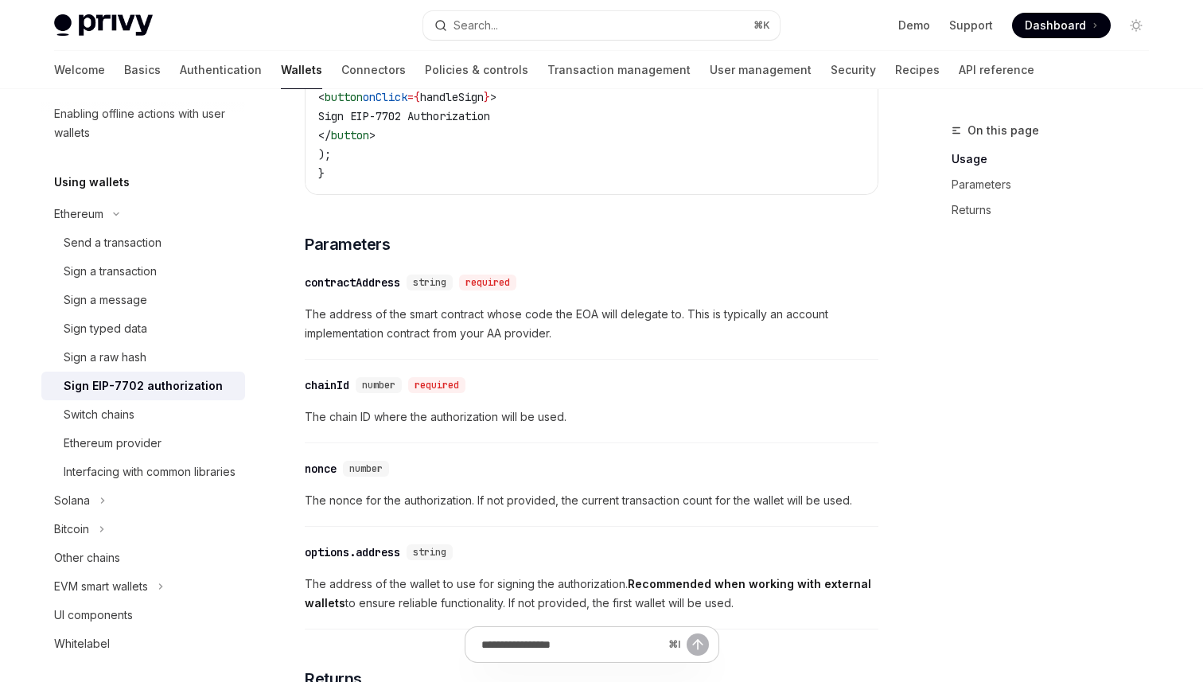
scroll to position [1076, 0]
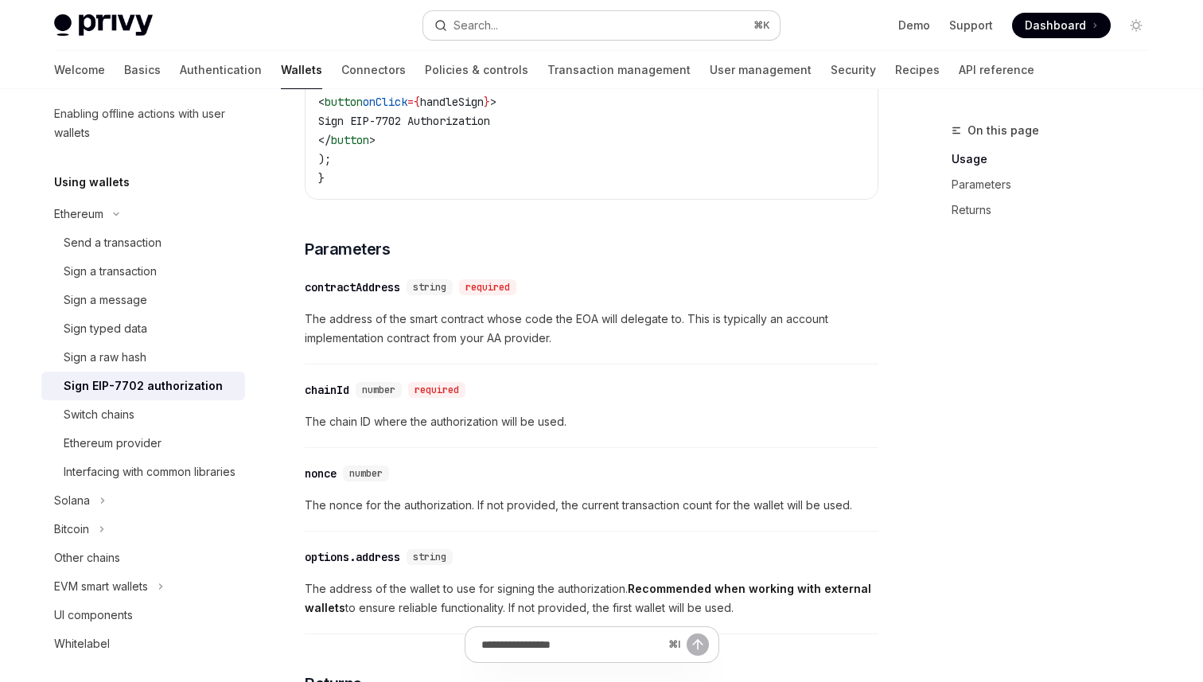
click at [482, 29] on div "Search..." at bounding box center [475, 25] width 45 height 19
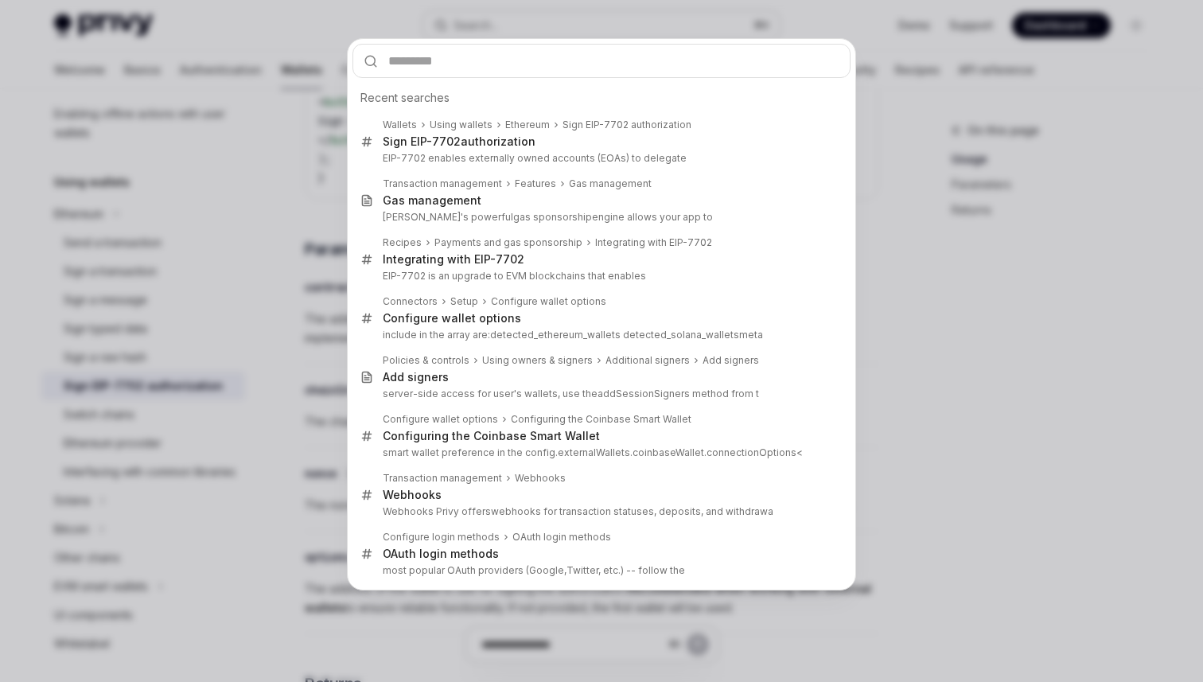
type input "*"
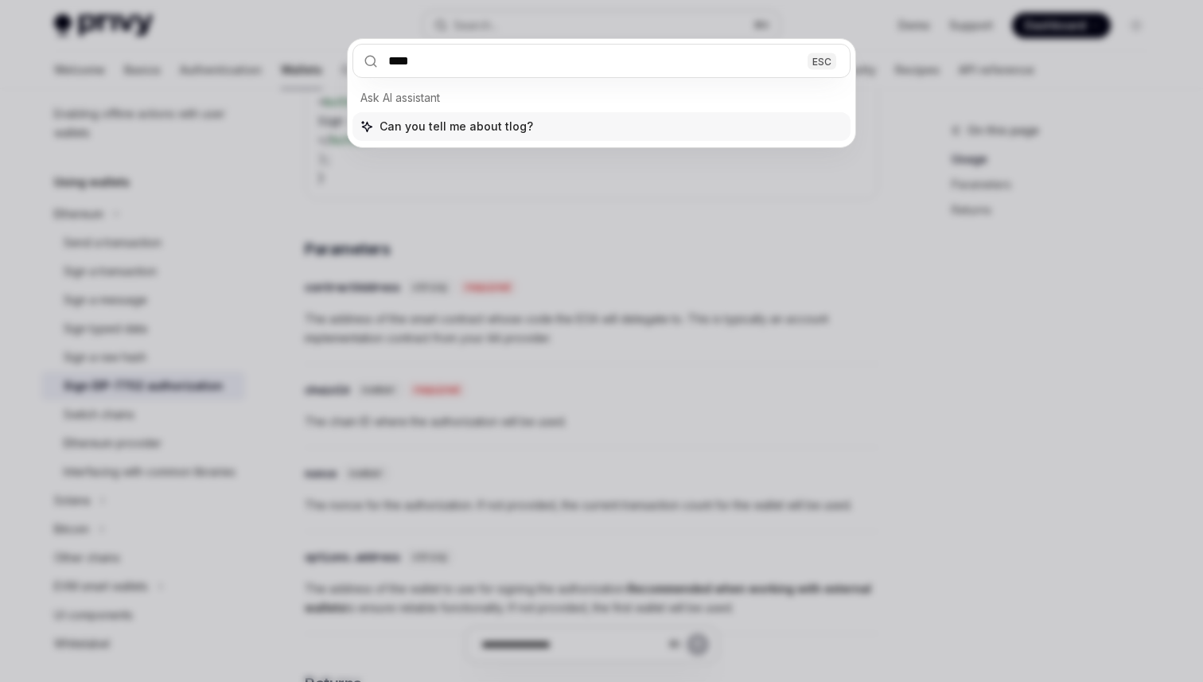
type input "***"
type input "********"
type input "**********"
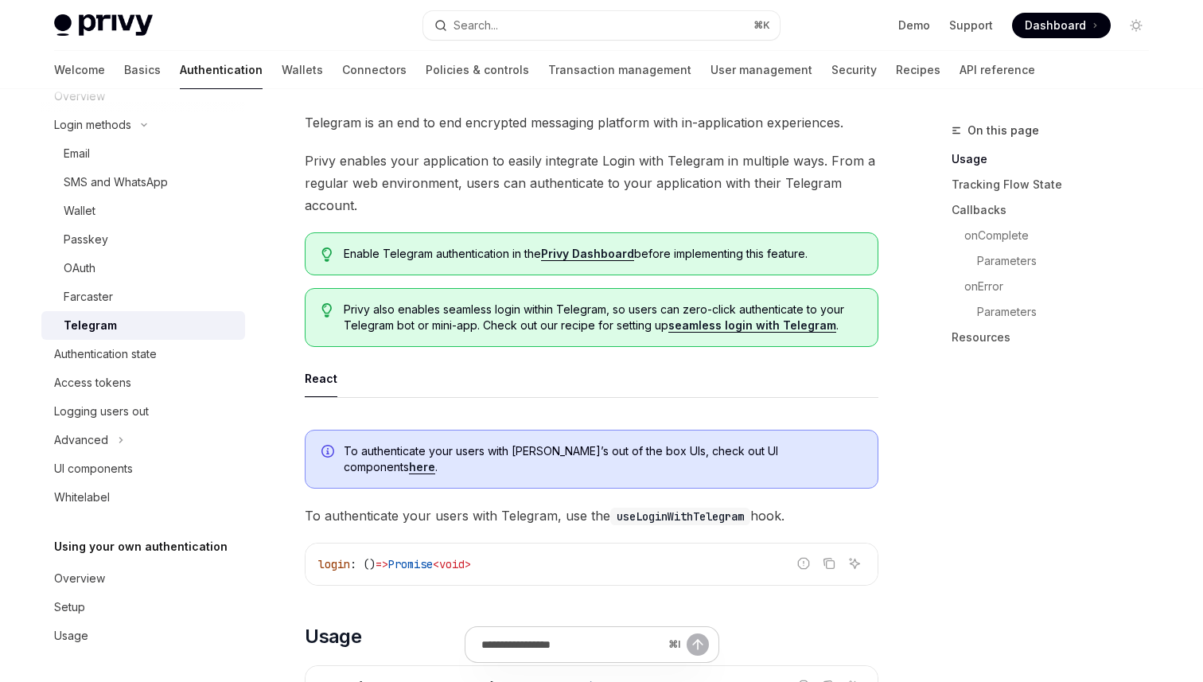
scroll to position [114, 0]
click at [180, 328] on div "Telegram" at bounding box center [150, 325] width 172 height 19
type textarea "*"
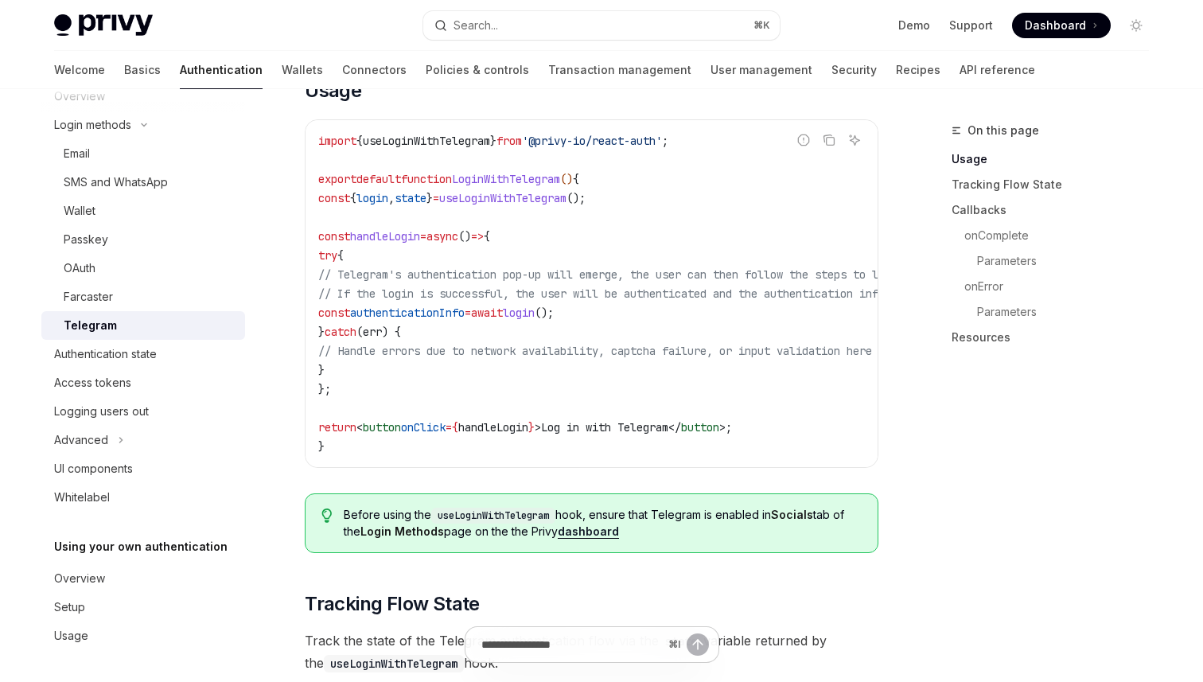
scroll to position [637, 0]
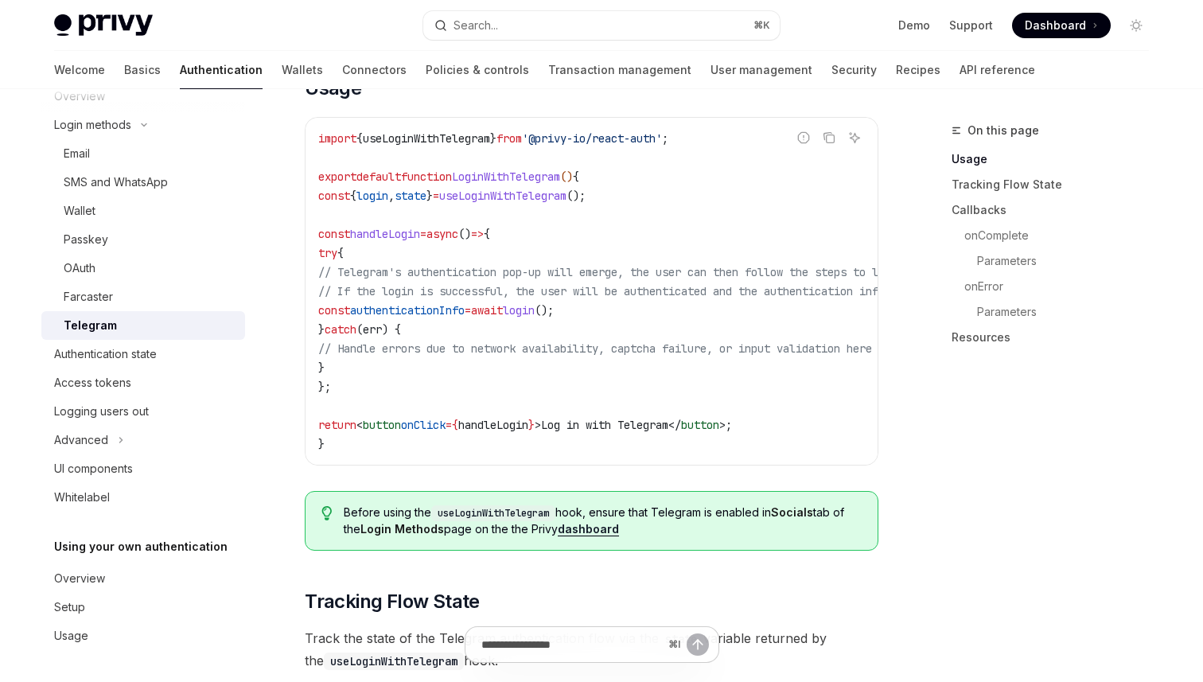
click at [467, 43] on div "Privy Docs home page Search... ⌘ K Demo Support Dashboard Dashboard Search..." at bounding box center [601, 25] width 1094 height 51
click at [480, 35] on button "Search... ⌘ K" at bounding box center [601, 25] width 356 height 29
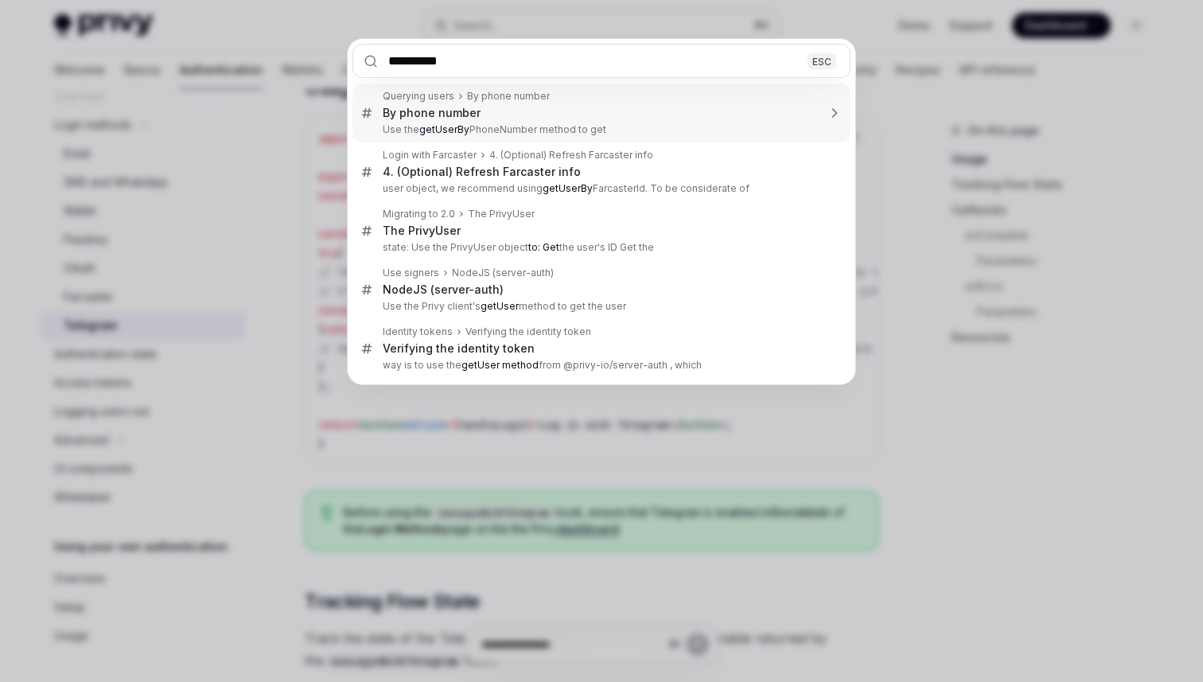
type input "**********"
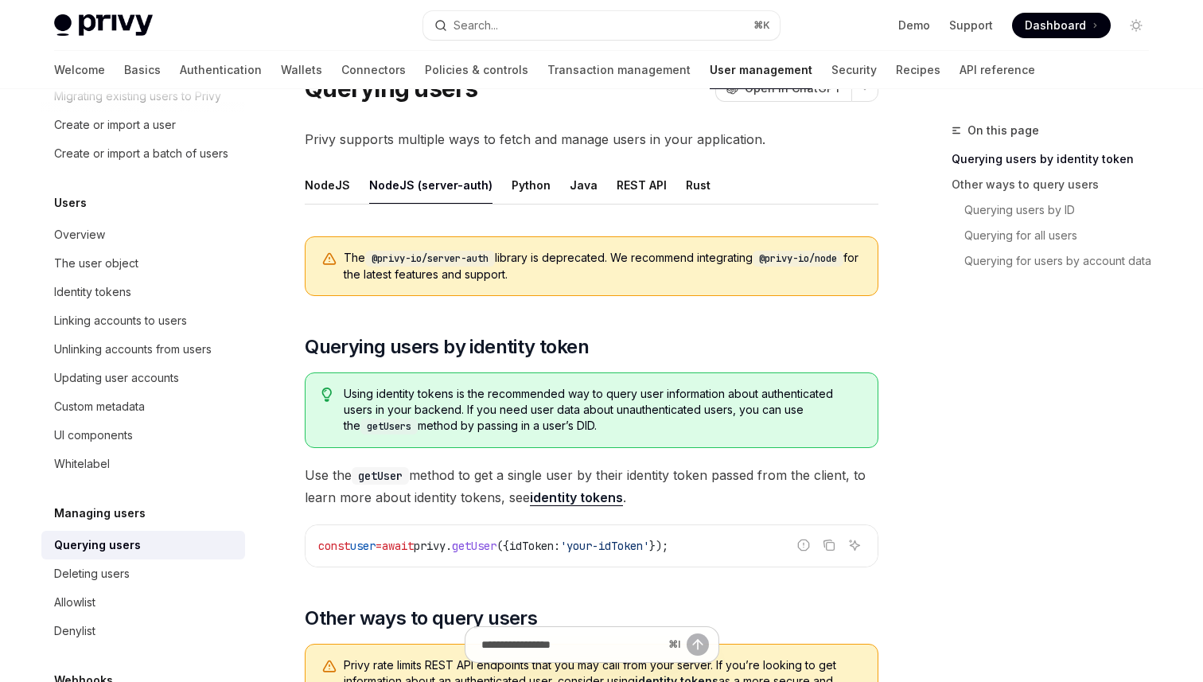
scroll to position [36, 0]
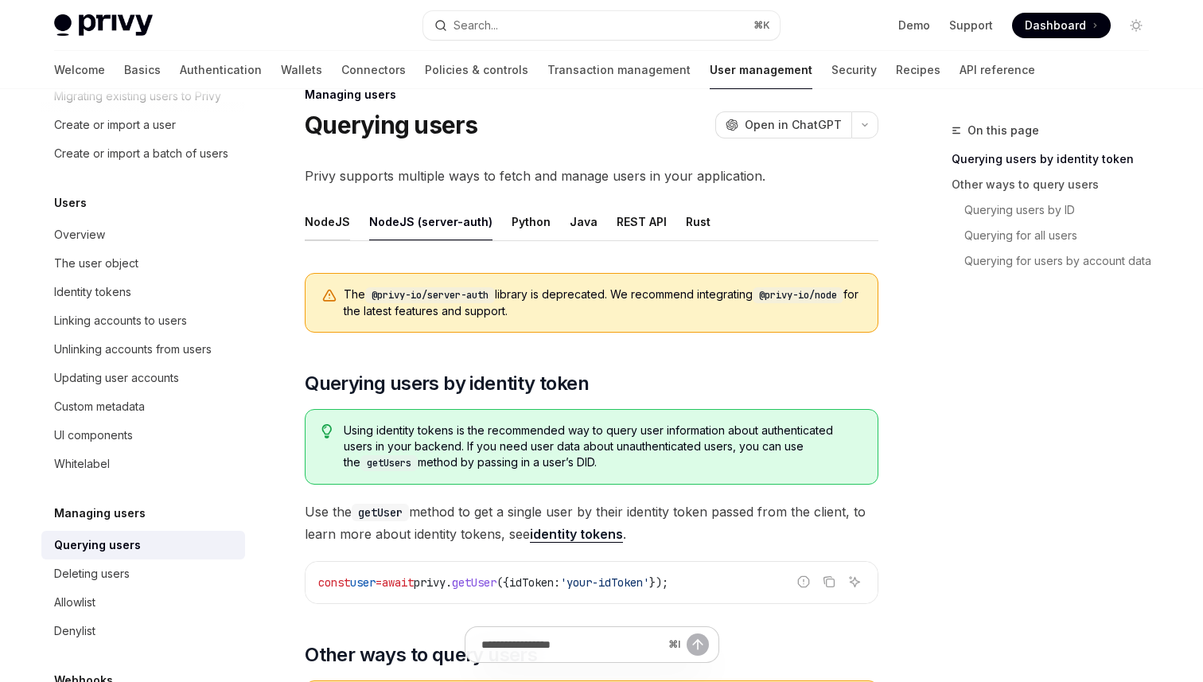
click at [331, 228] on div "NodeJS" at bounding box center [327, 221] width 45 height 37
type textarea "*"
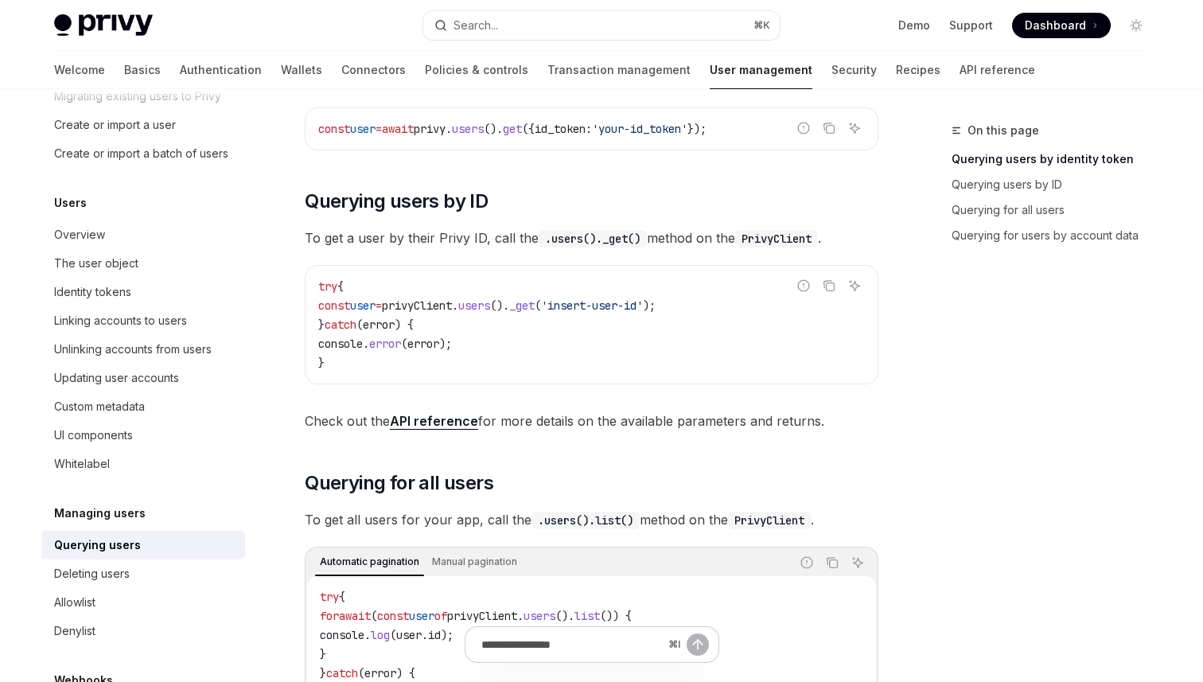
scroll to position [381, 0]
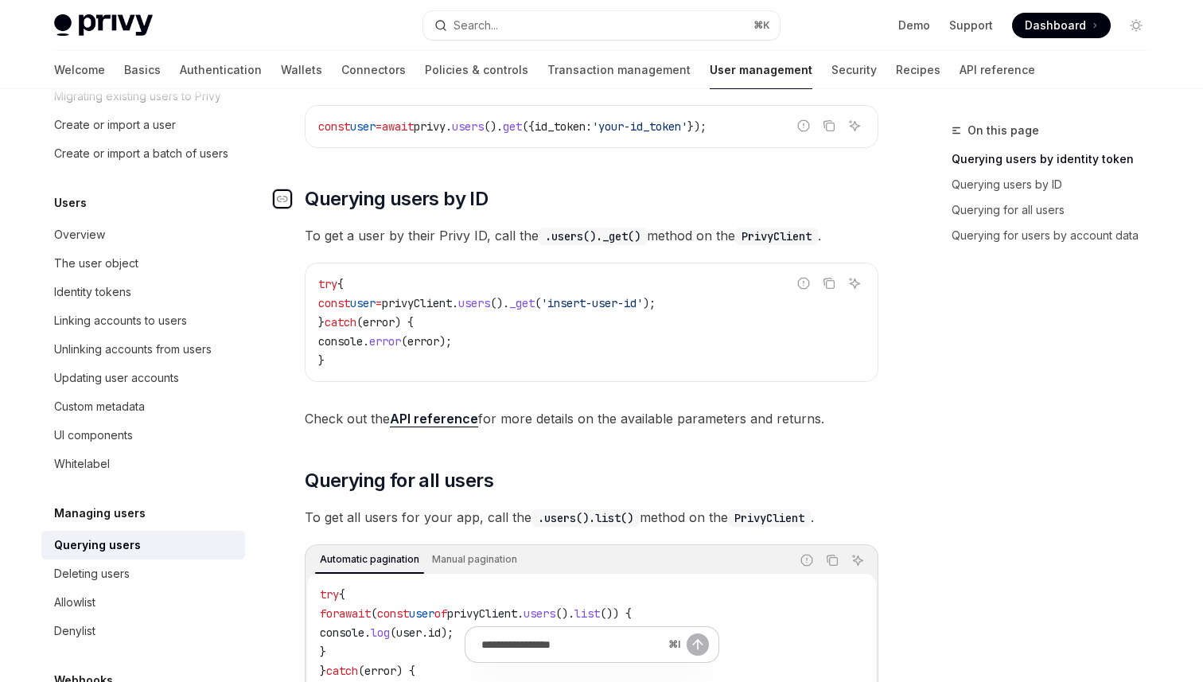
click at [283, 198] on icon "Navigate to header" at bounding box center [282, 199] width 11 height 6
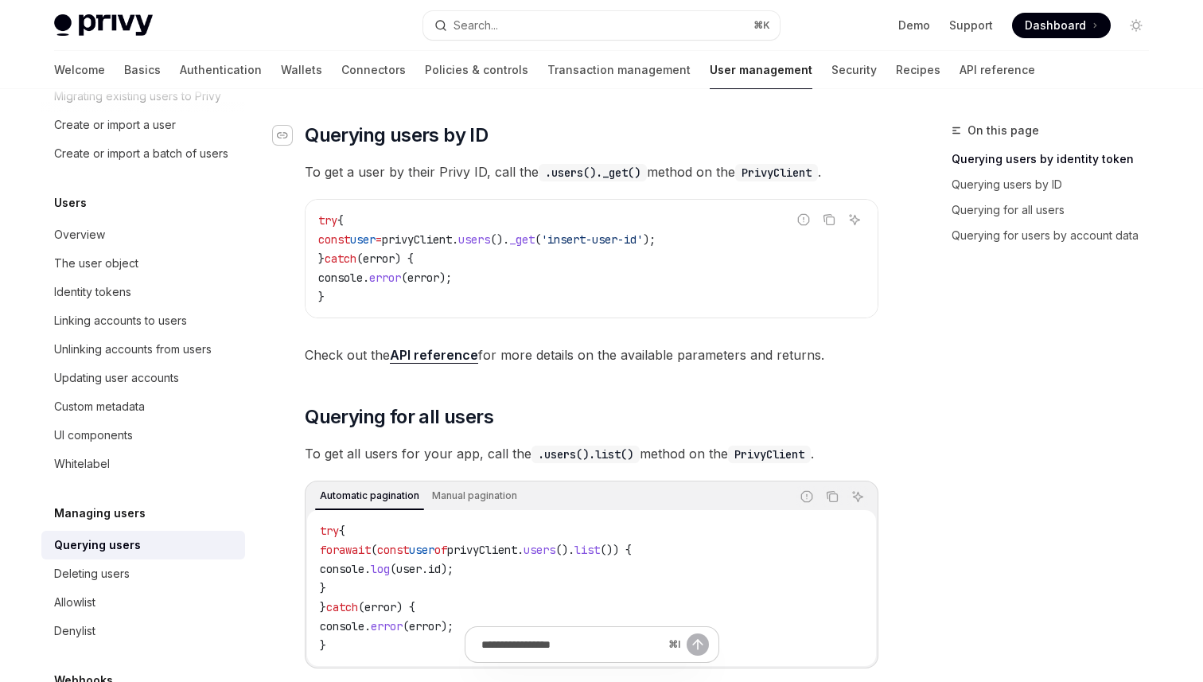
scroll to position [445, 0]
click at [287, 139] on div "Navigate to header" at bounding box center [282, 134] width 19 height 19
click at [283, 133] on icon "Navigate to header" at bounding box center [282, 134] width 11 height 6
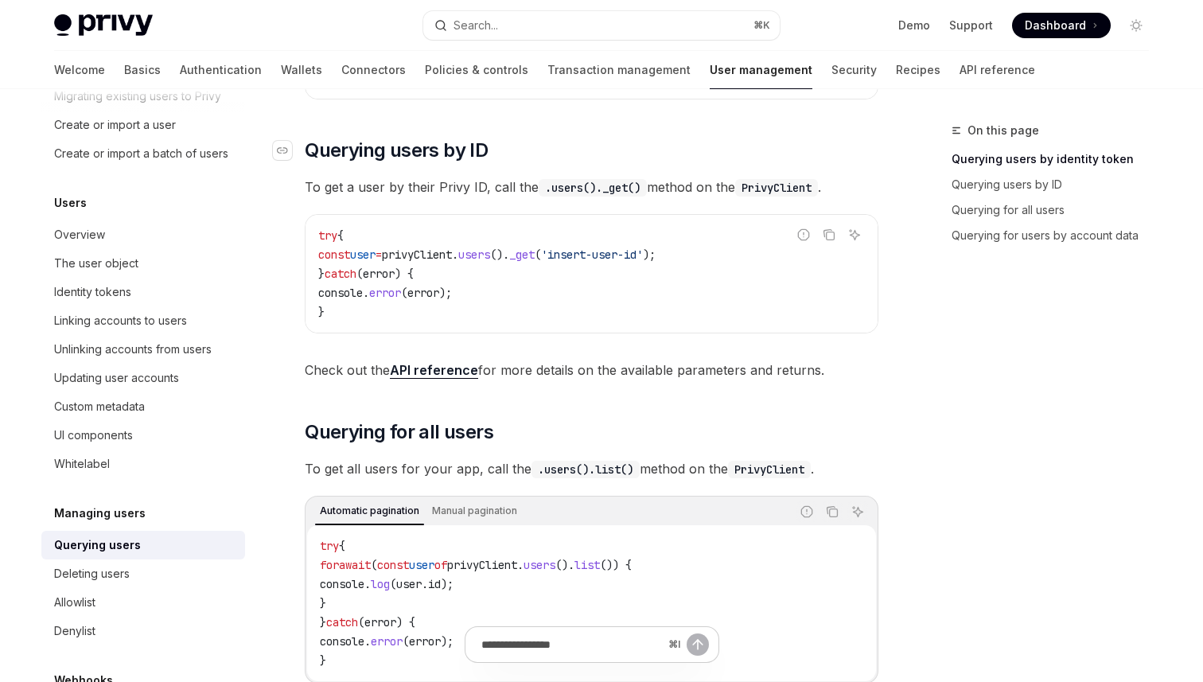
scroll to position [395, 0]
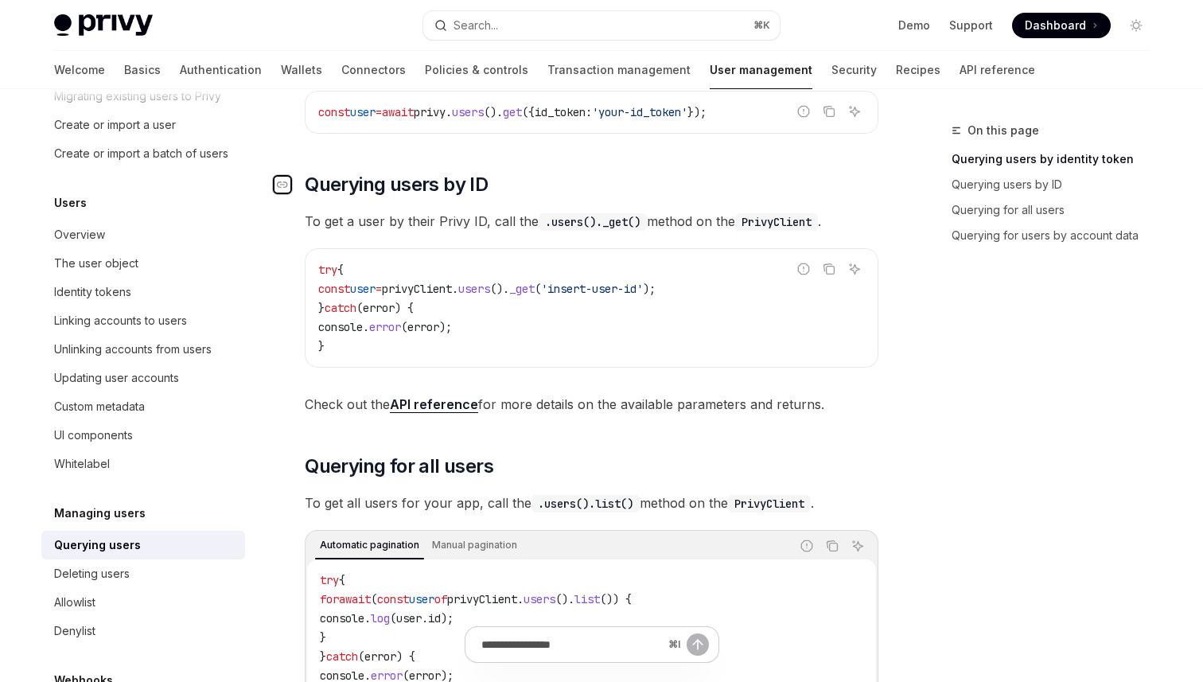
click at [282, 177] on div "Navigate to header" at bounding box center [282, 184] width 19 height 19
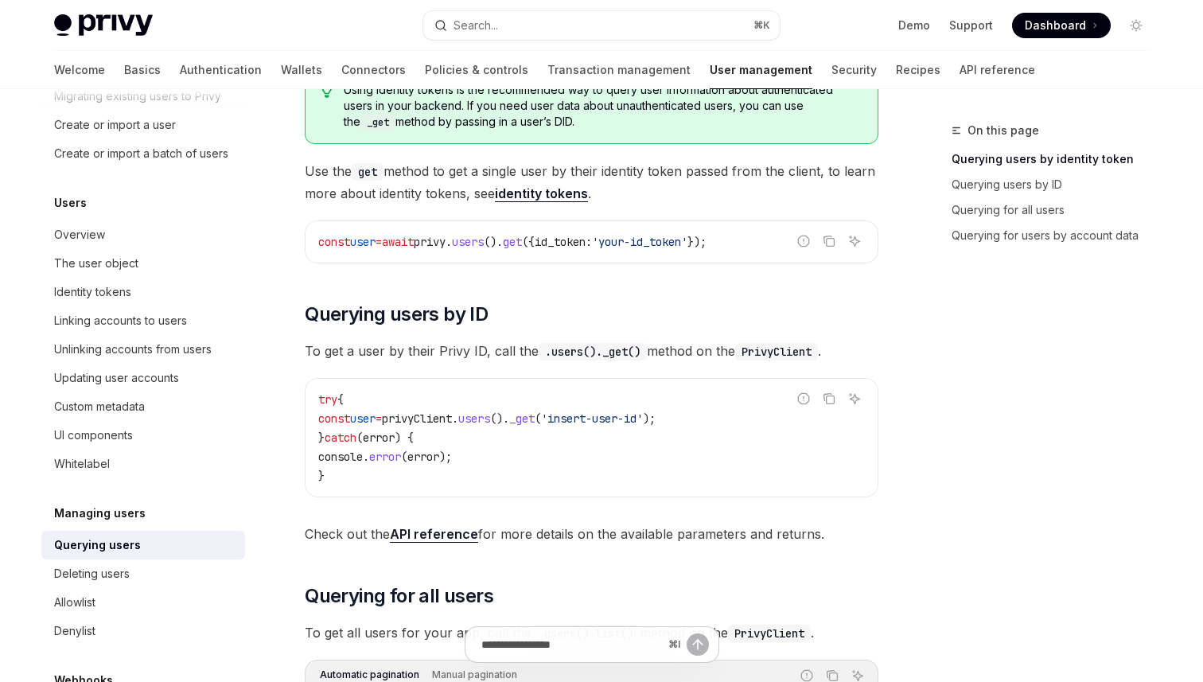
scroll to position [260, 0]
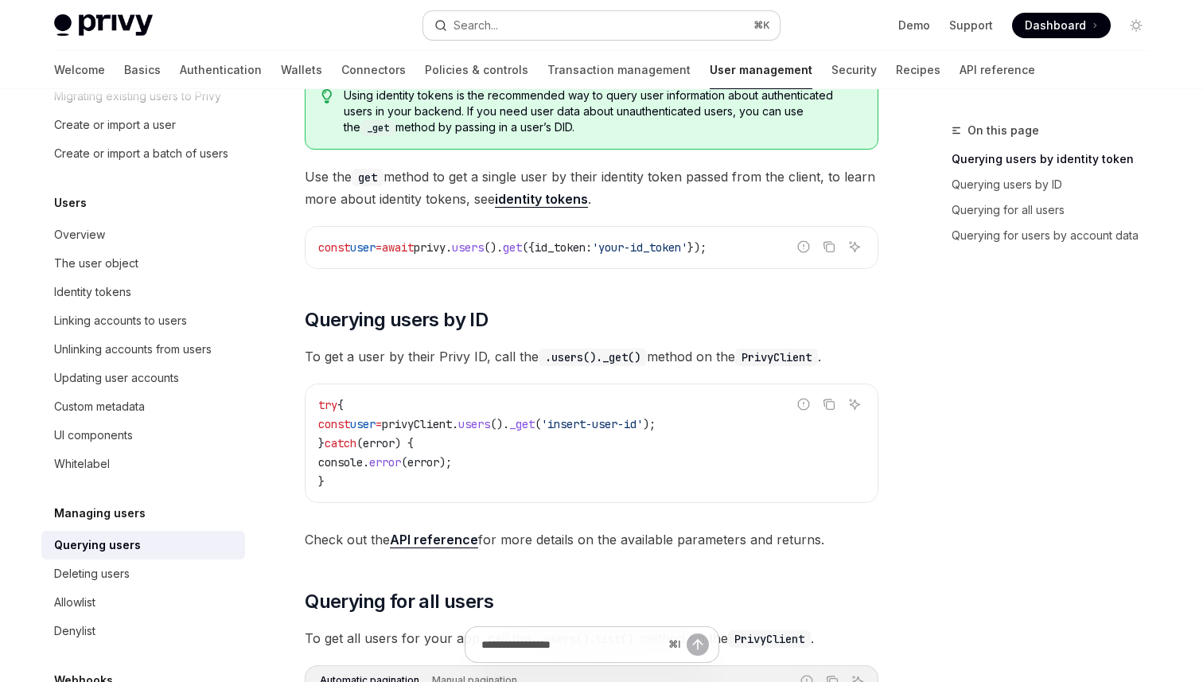
click at [497, 34] on div "Search..." at bounding box center [475, 25] width 45 height 19
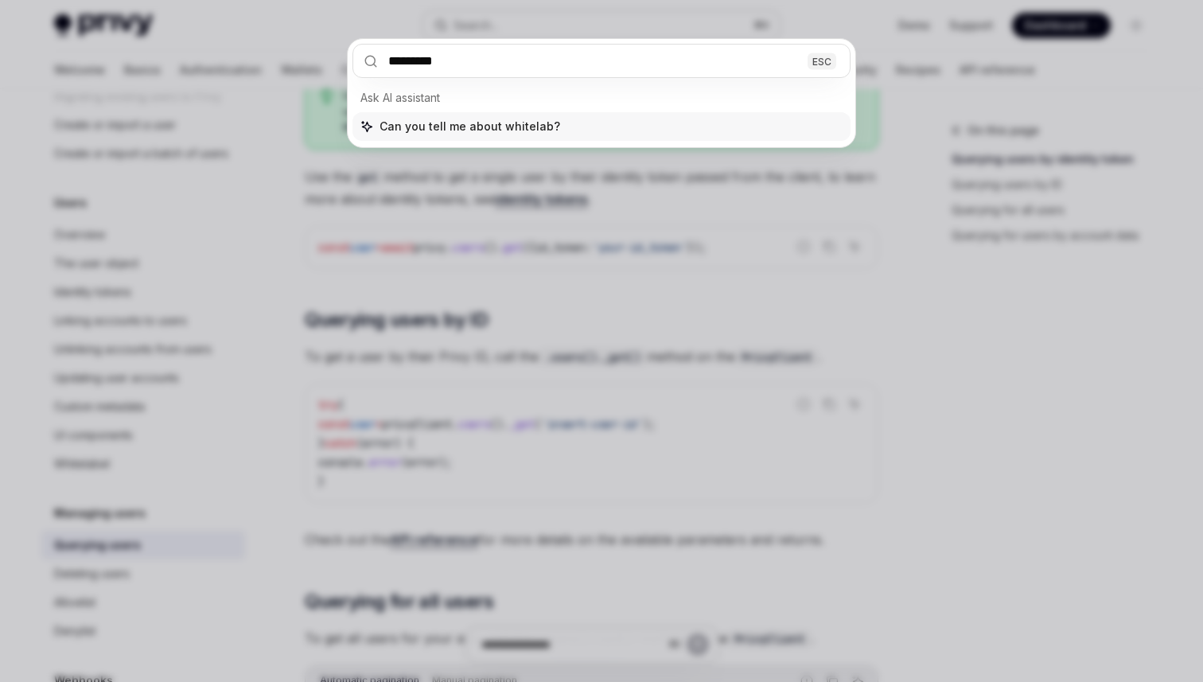
type input "**********"
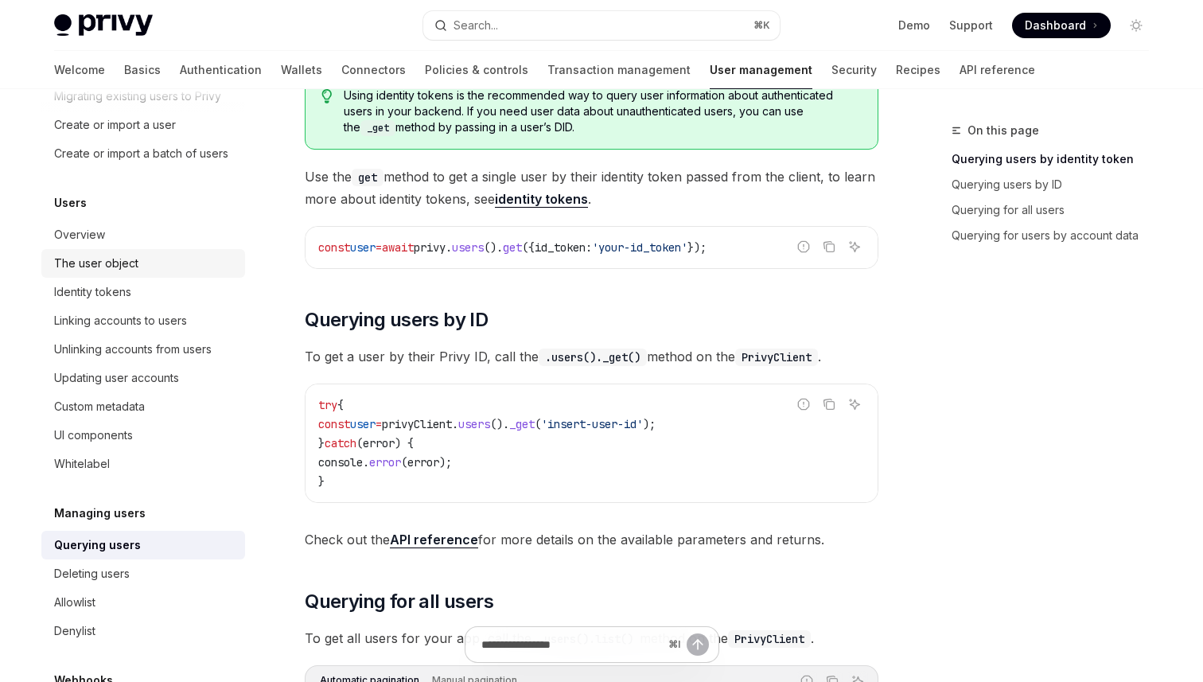
type textarea "*"
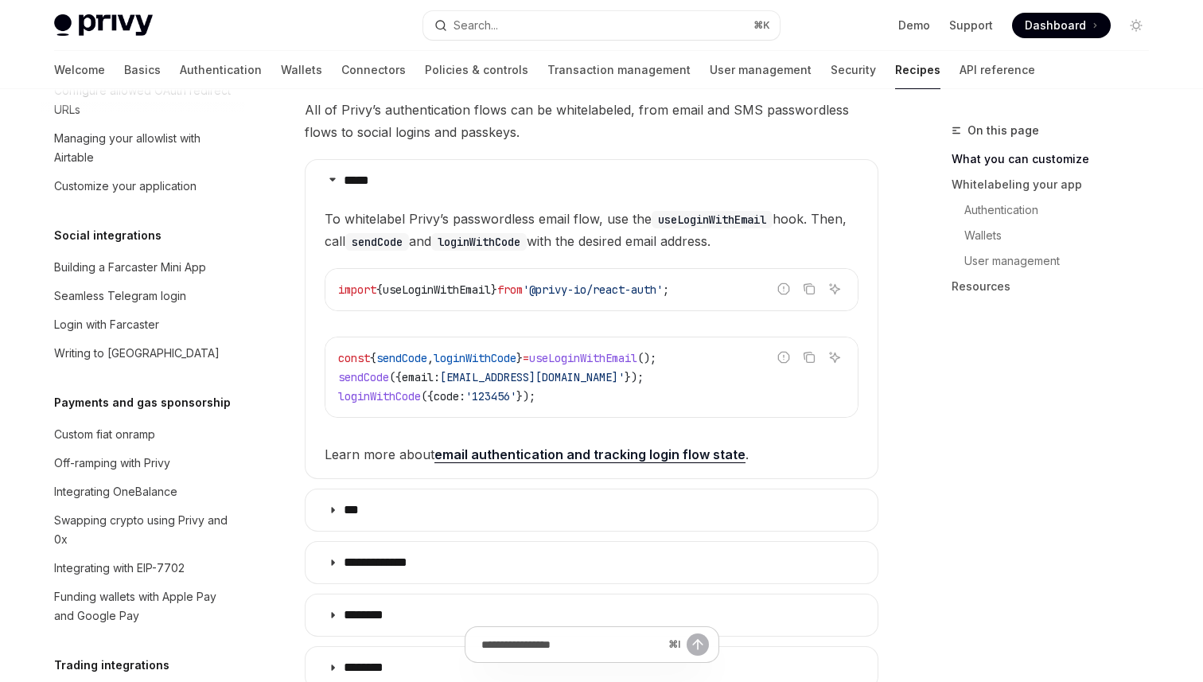
scroll to position [989, 0]
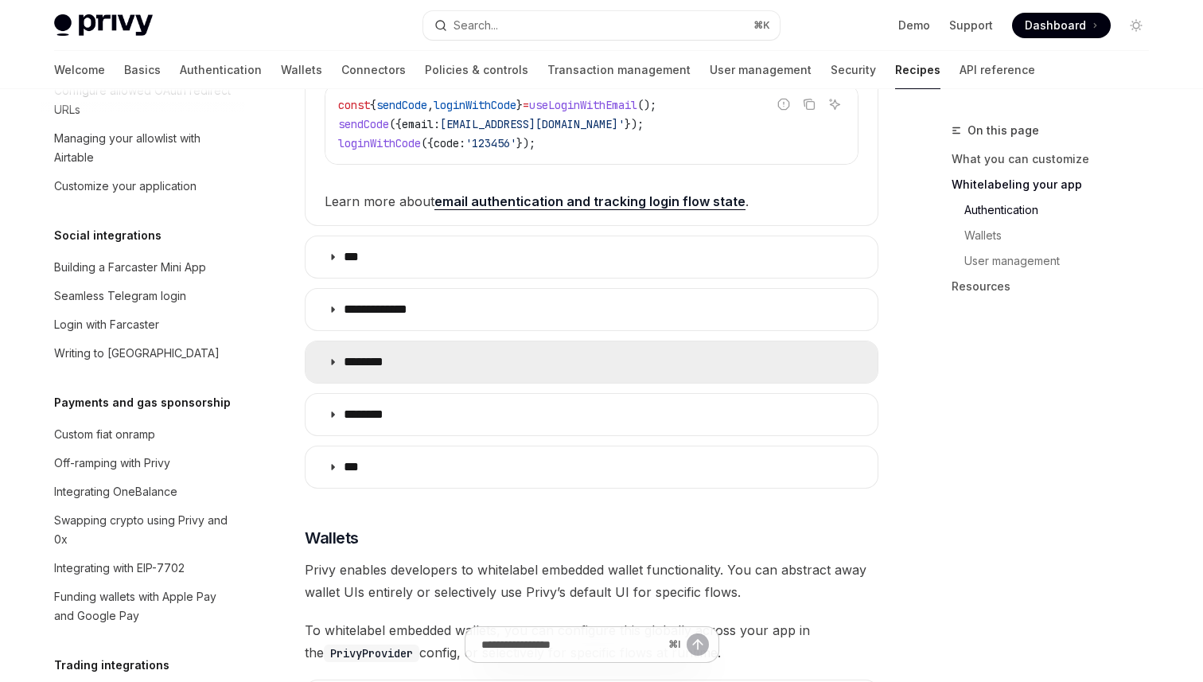
click at [495, 363] on summary "********" at bounding box center [591, 361] width 572 height 41
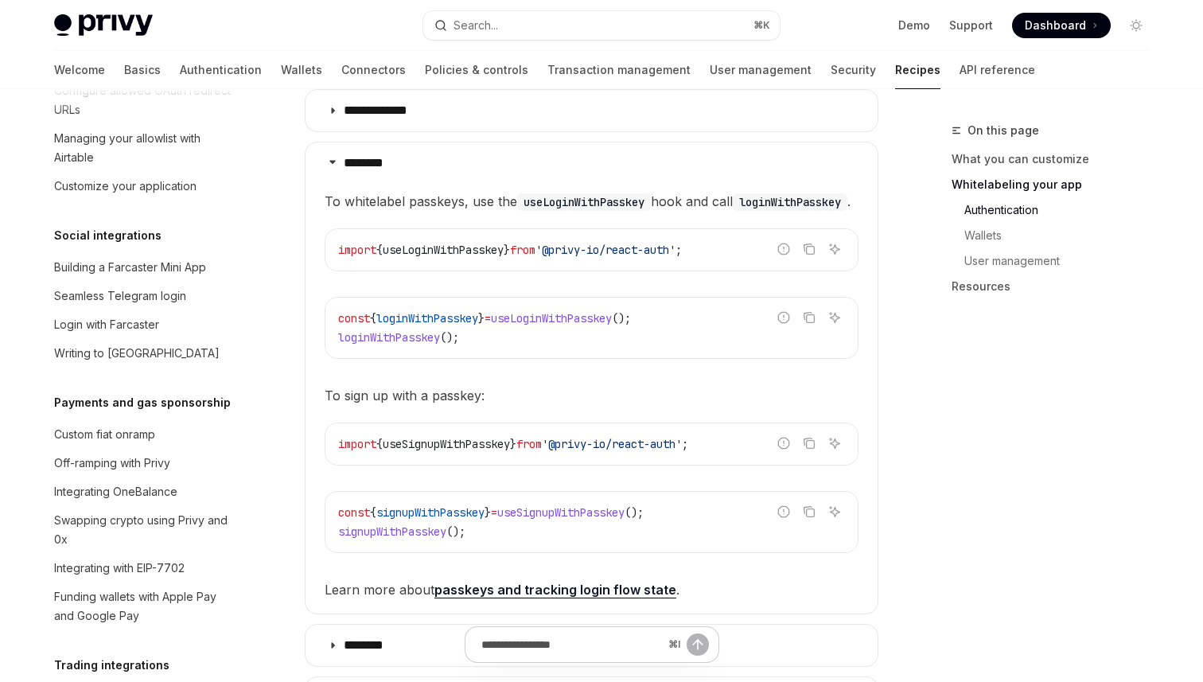
scroll to position [1184, 0]
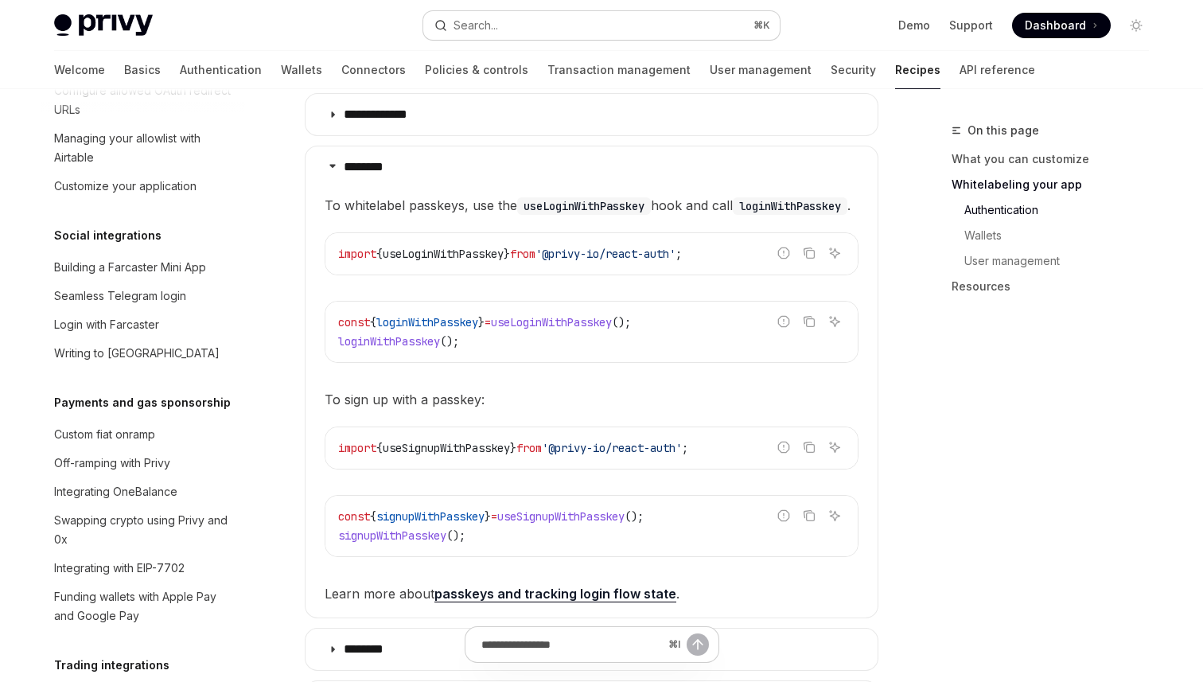
click at [538, 31] on button "Search... ⌘ K" at bounding box center [601, 25] width 356 height 29
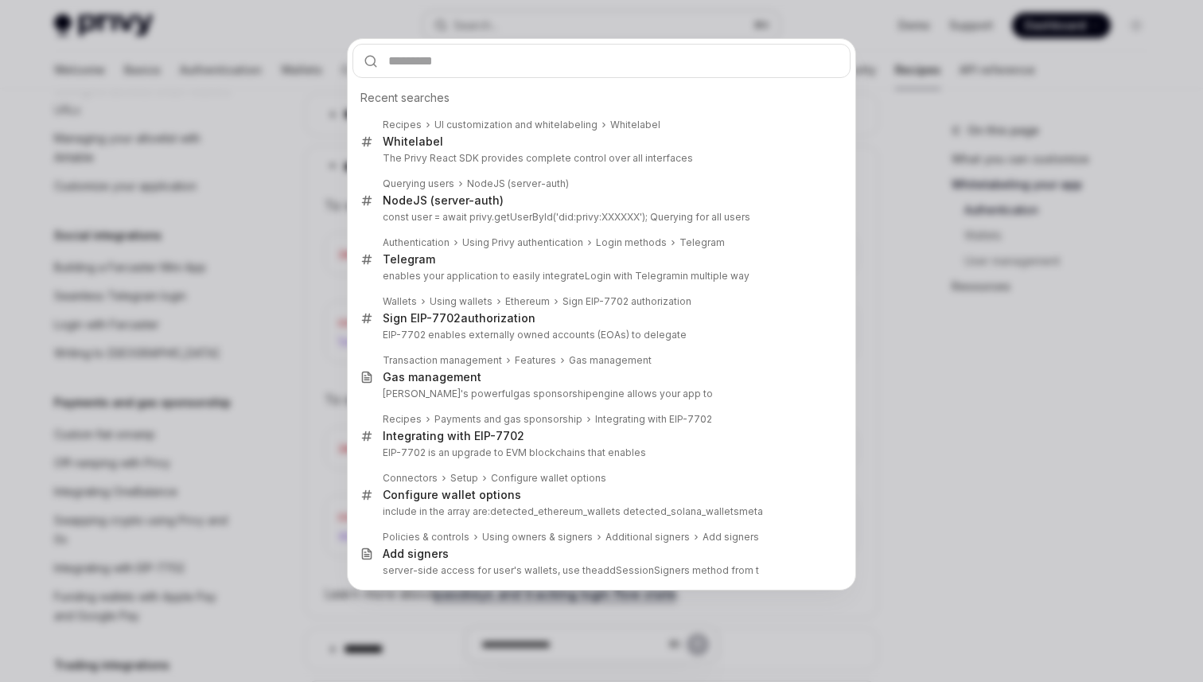
type input "**********"
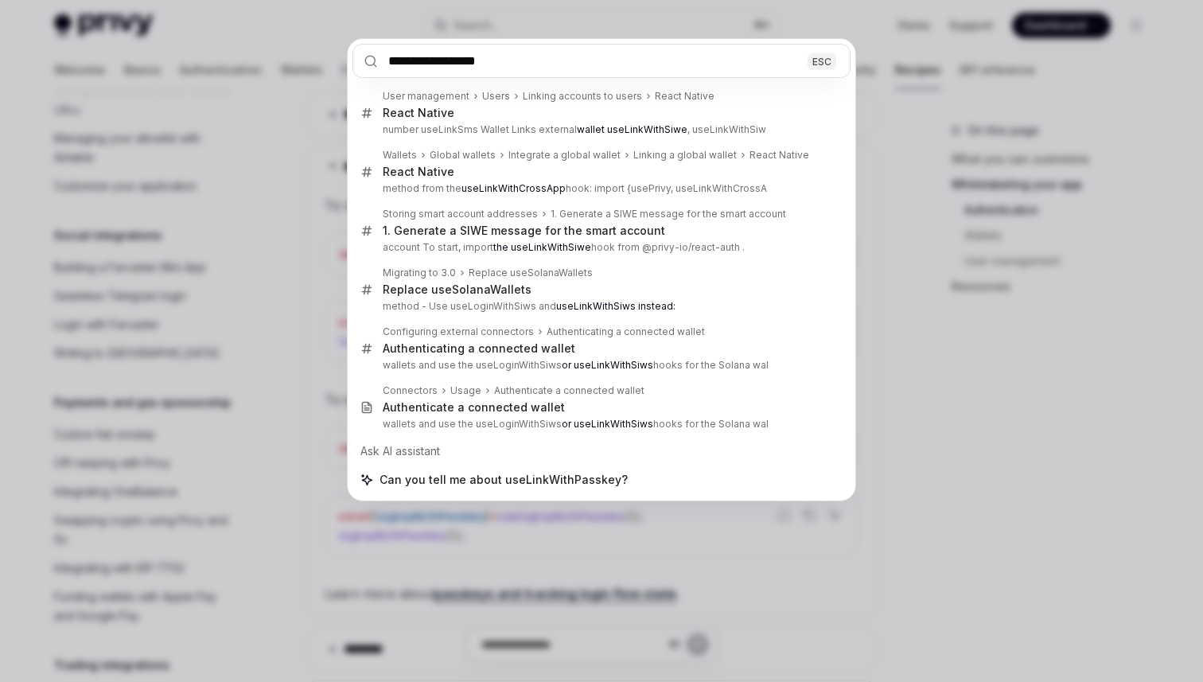
click at [551, 67] on input "**********" at bounding box center [601, 61] width 498 height 34
type input "**********"
click at [994, 384] on div "**********" at bounding box center [601, 341] width 1203 height 682
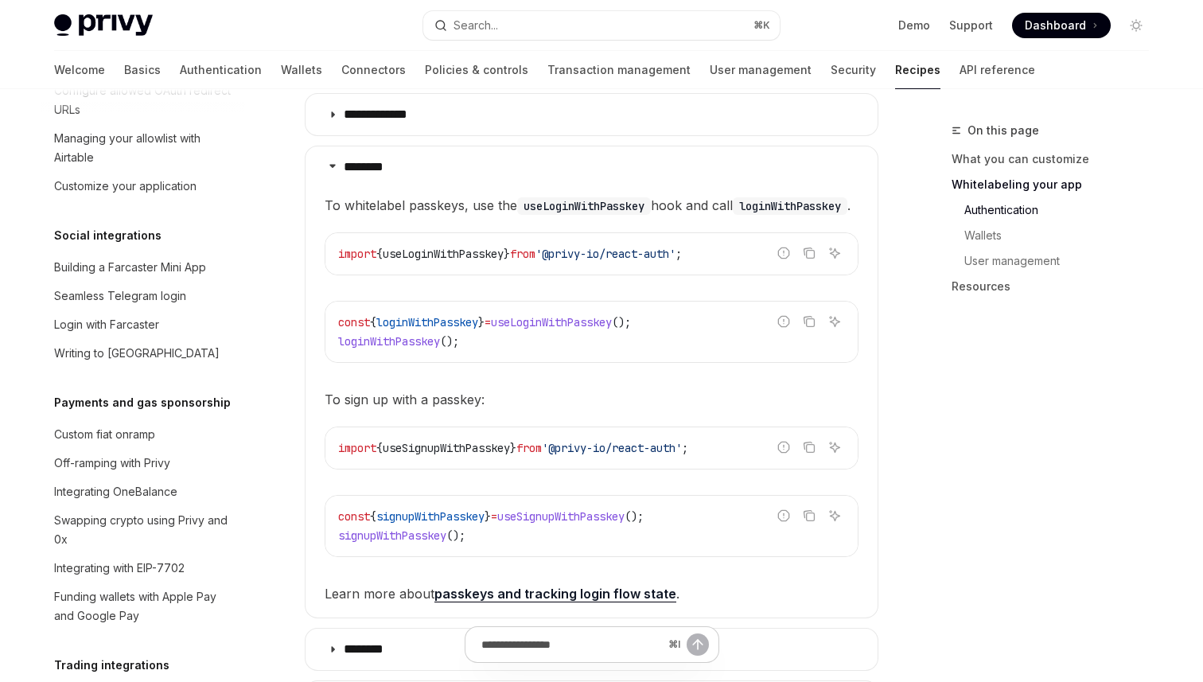
click at [546, 197] on code "useLoginWithPasskey" at bounding box center [584, 205] width 134 height 17
copy code "useLoginWithPasskey"
click at [732, 215] on code "loginWithPasskey" at bounding box center [789, 205] width 115 height 17
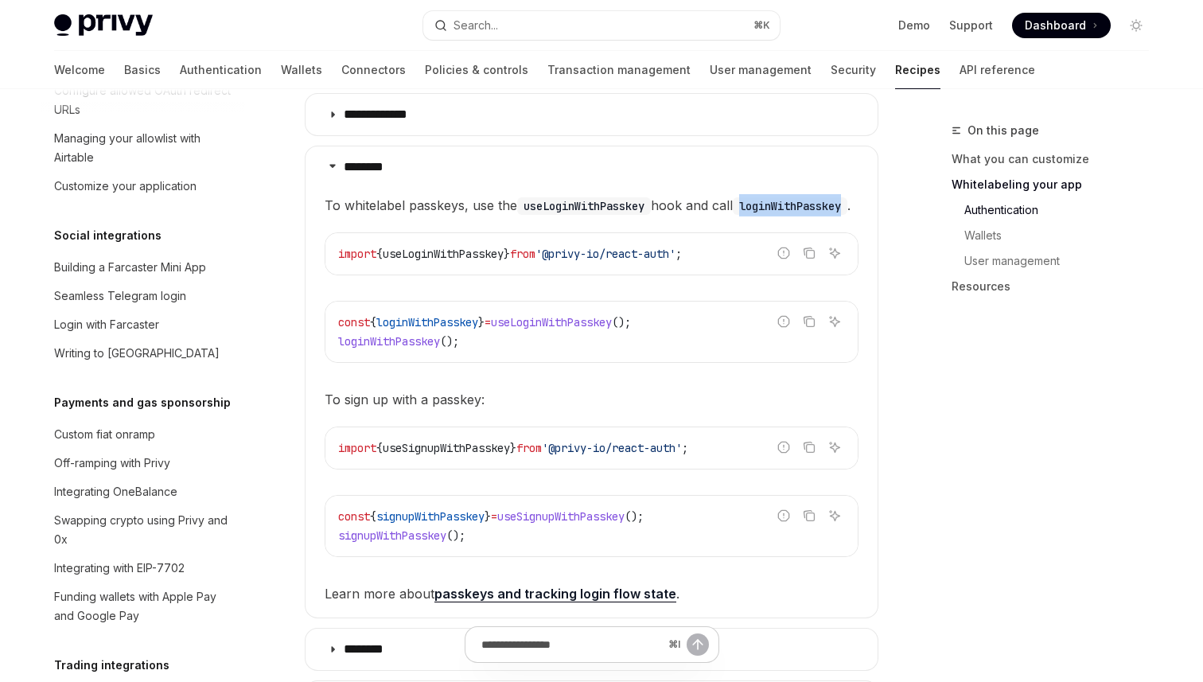
copy code "loginWithPasskey"
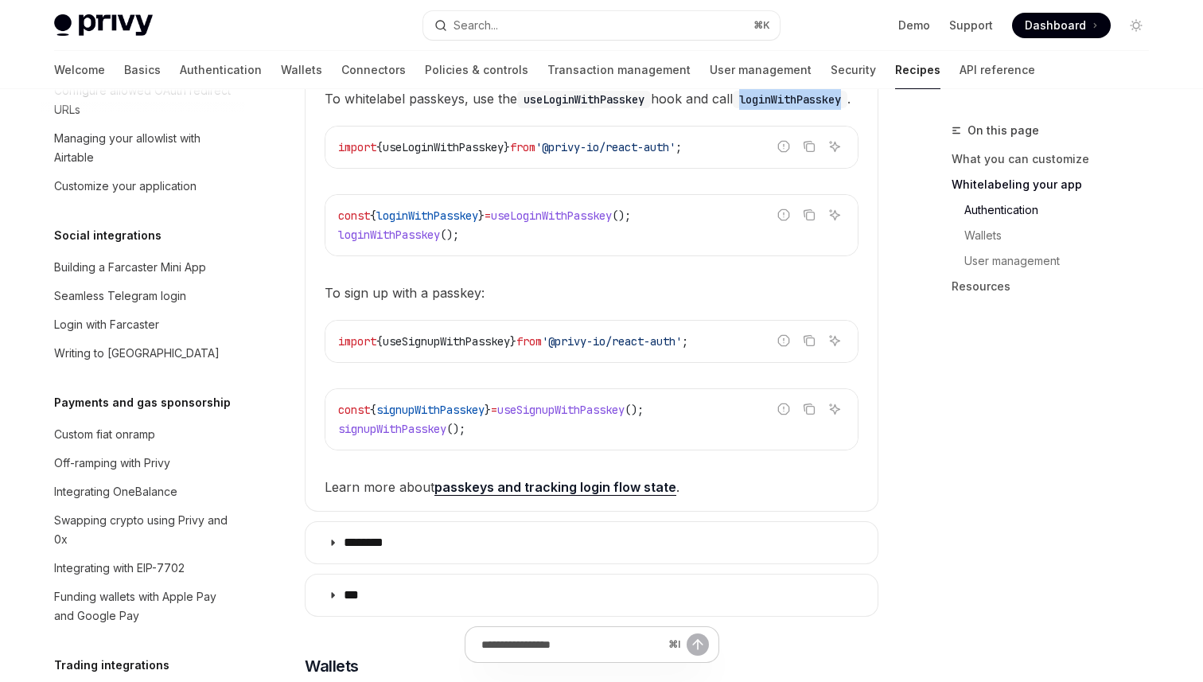
scroll to position [1294, 0]
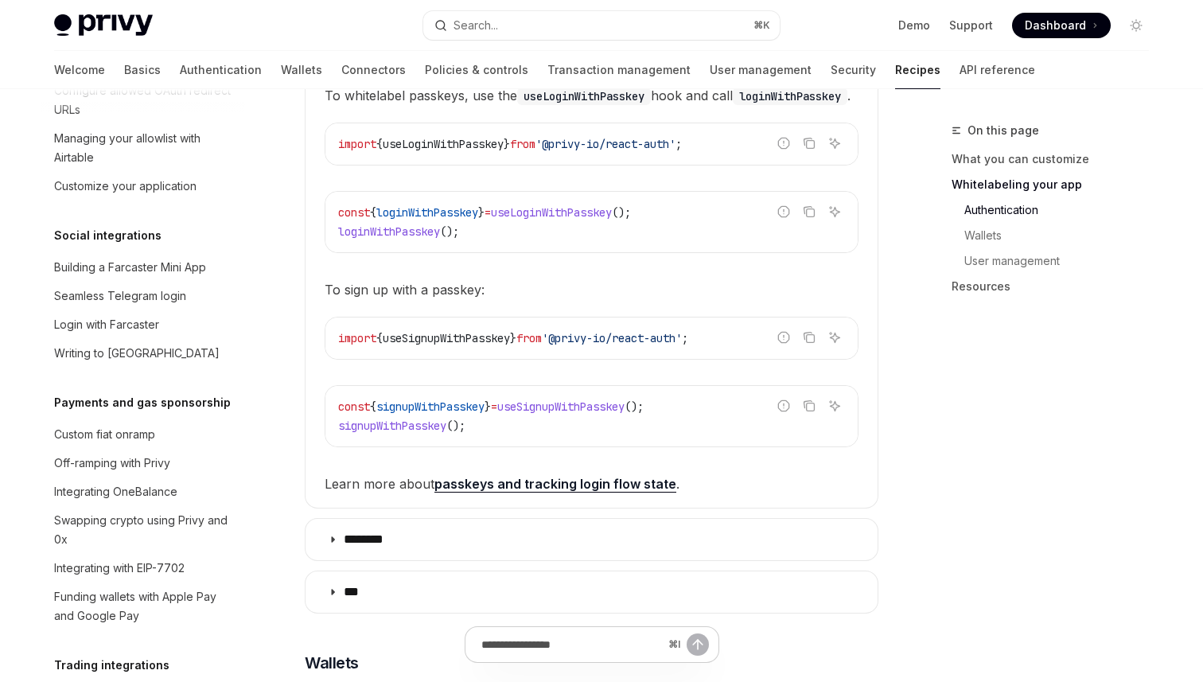
click at [460, 345] on span "useSignupWithPasskey" at bounding box center [446, 338] width 127 height 14
copy span "useSignupWithPasskey"
